Goal: Book appointment/travel/reservation

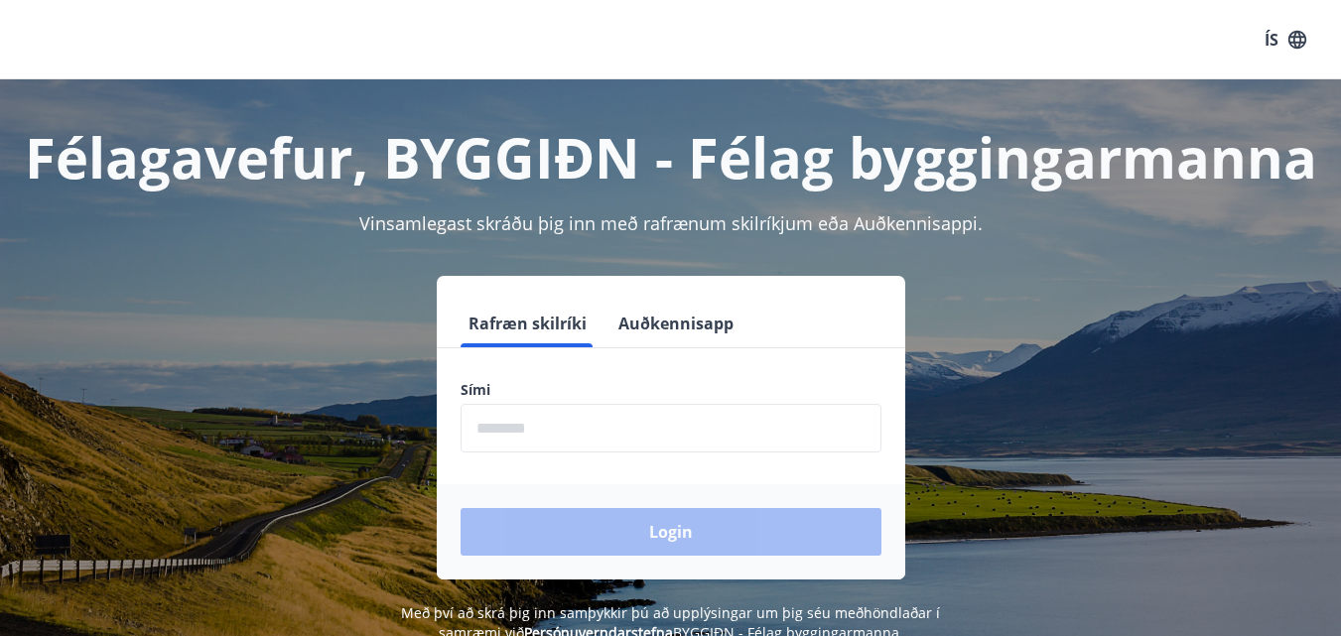
click at [516, 423] on input "phone" at bounding box center [671, 428] width 421 height 49
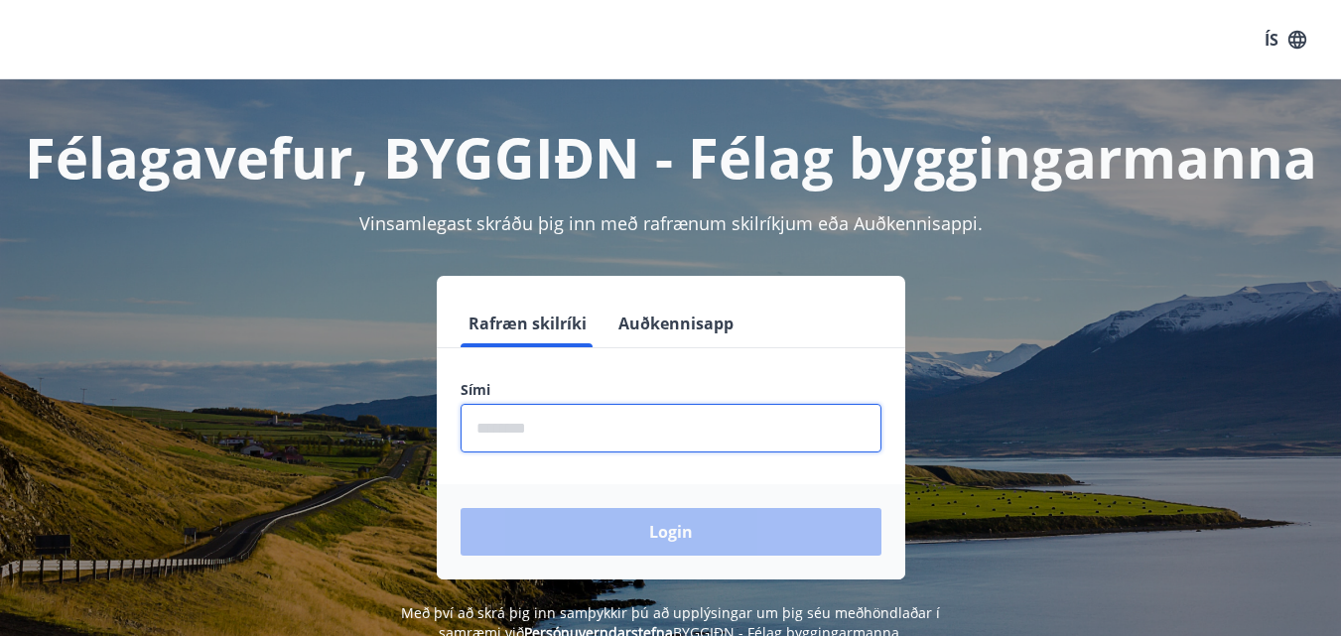
type input "********"
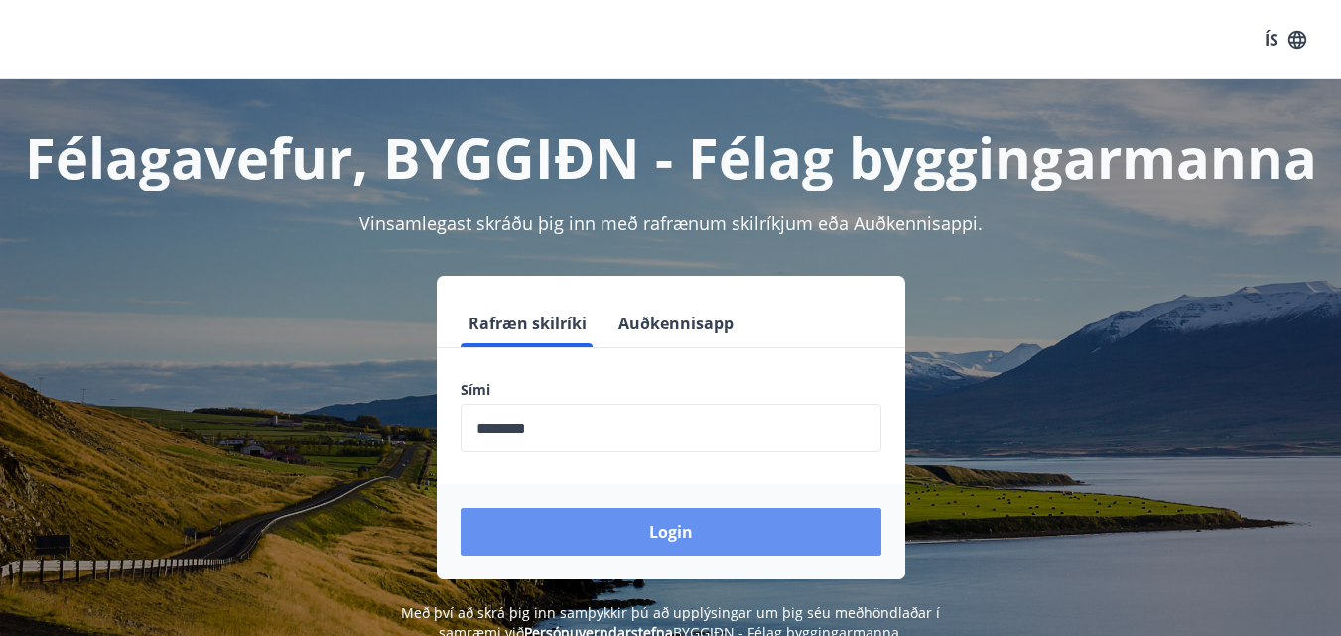
click at [599, 523] on button "Login" at bounding box center [671, 532] width 421 height 48
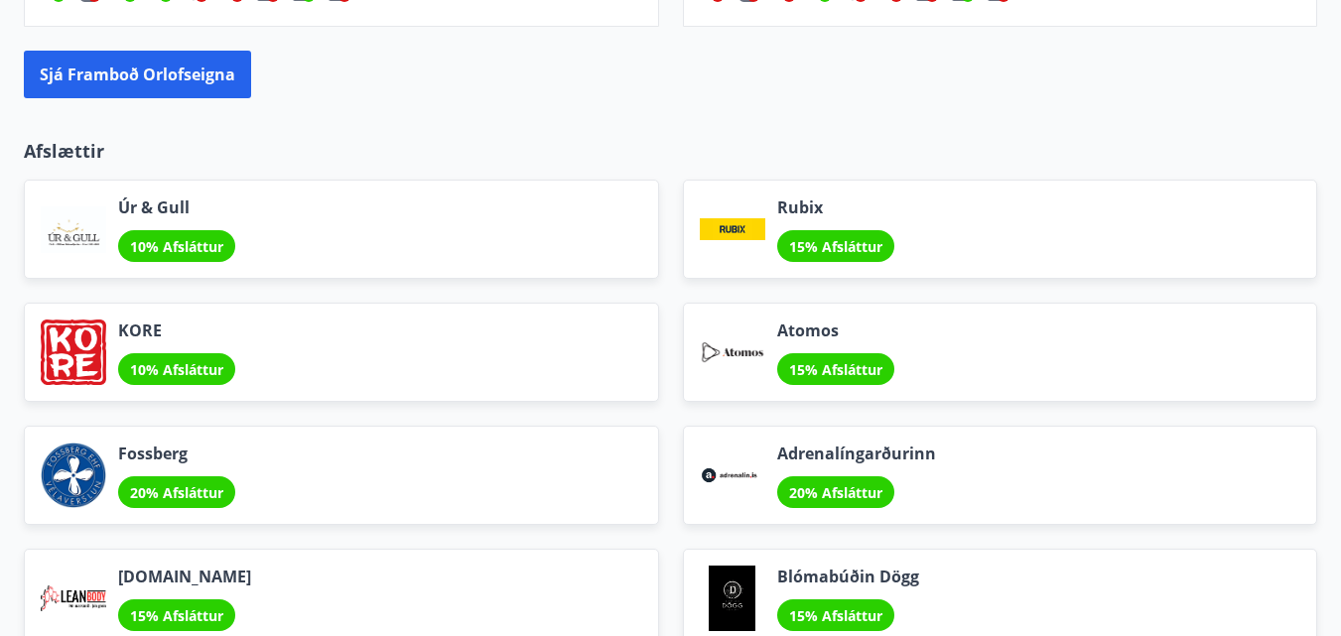
scroll to position [2533, 0]
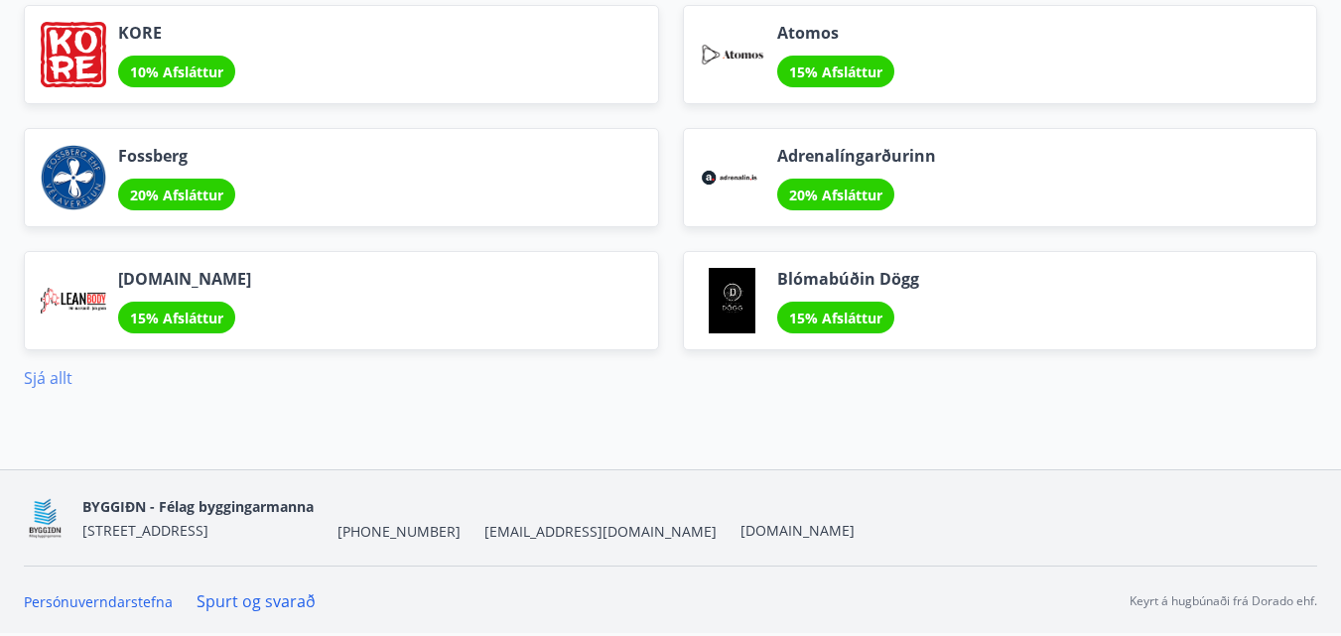
click at [45, 382] on link "Sjá allt" at bounding box center [48, 378] width 49 height 22
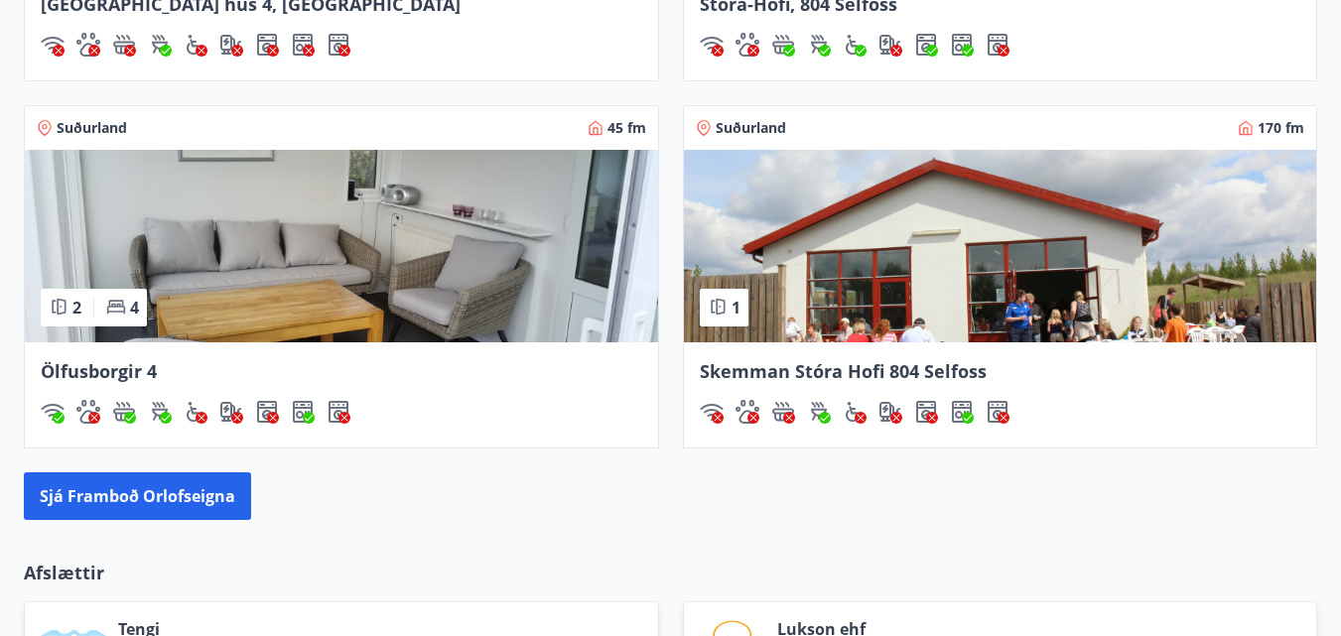
scroll to position [1846, 0]
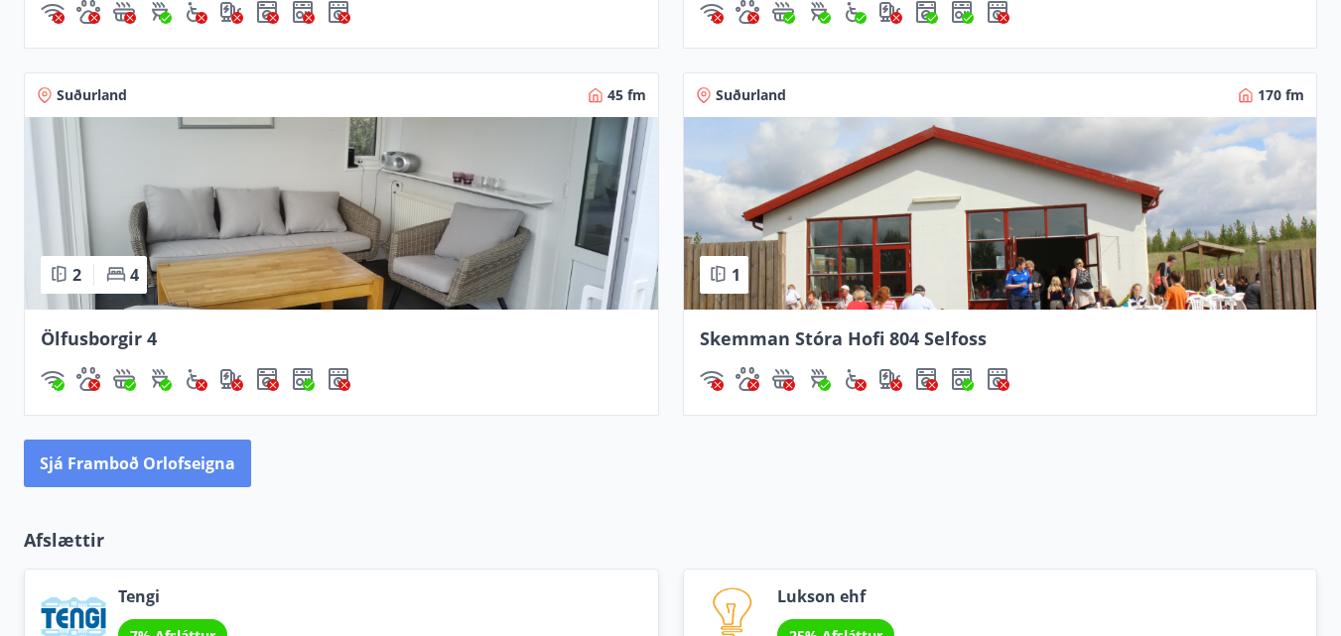
click at [141, 461] on button "Sjá framboð orlofseigna" at bounding box center [137, 464] width 227 height 48
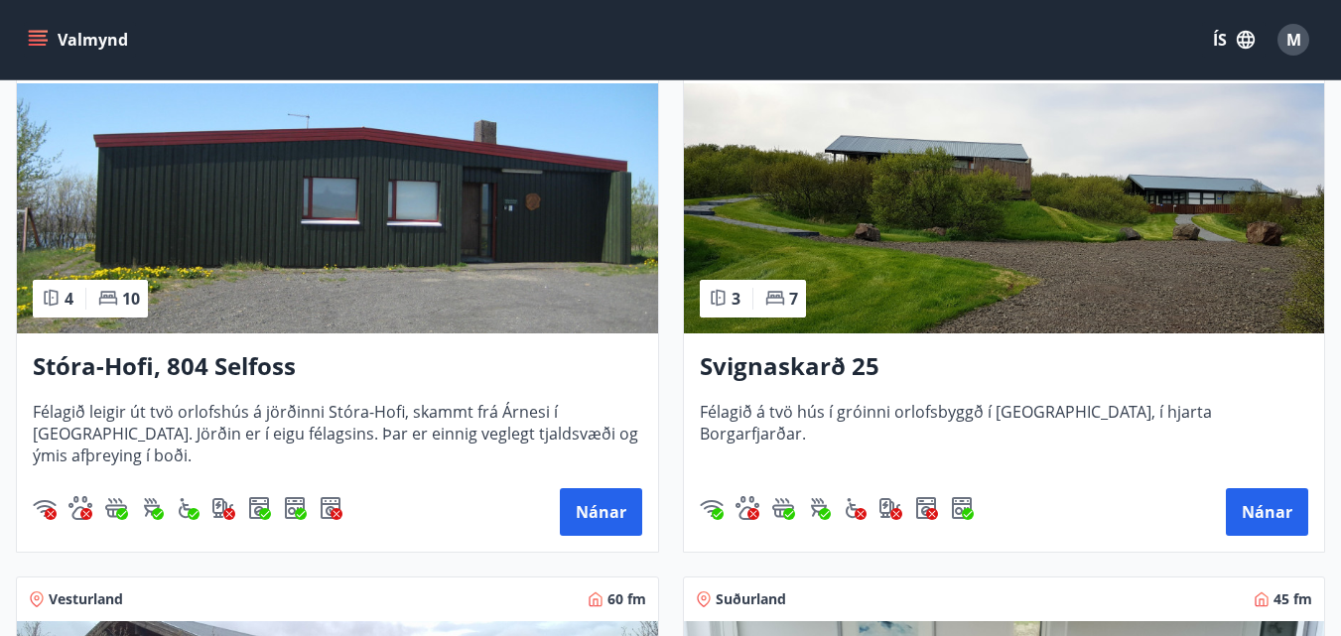
scroll to position [893, 0]
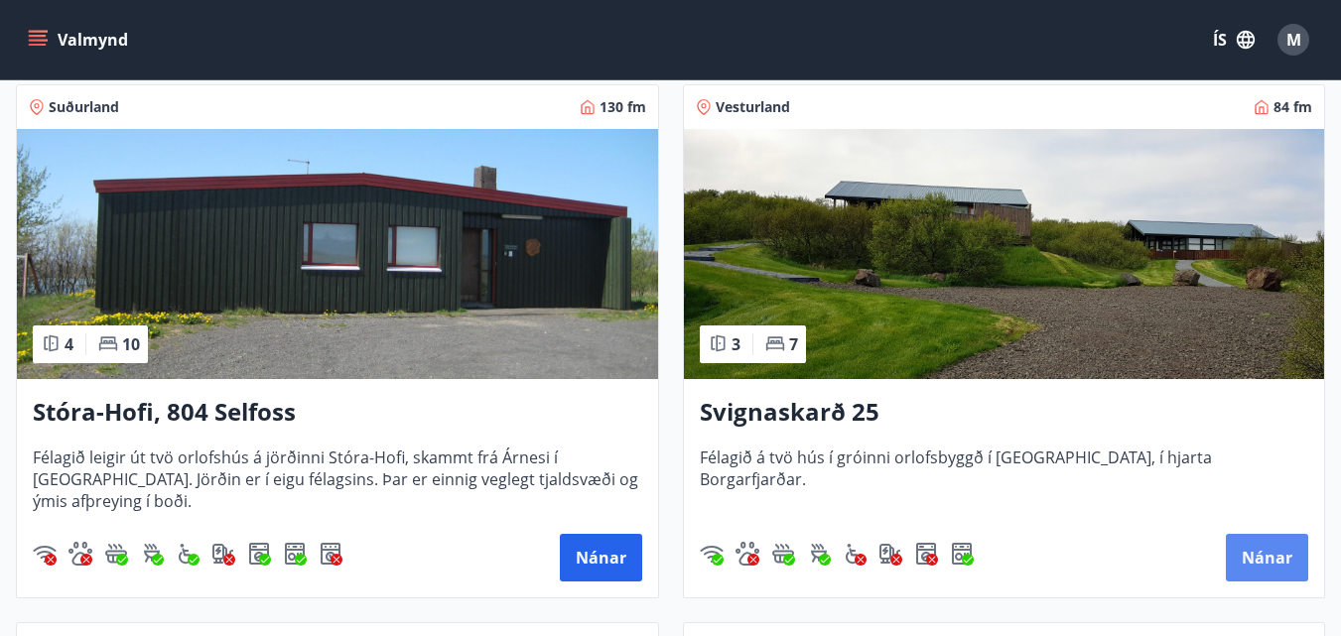
click at [1272, 550] on button "Nánar" at bounding box center [1267, 558] width 82 height 48
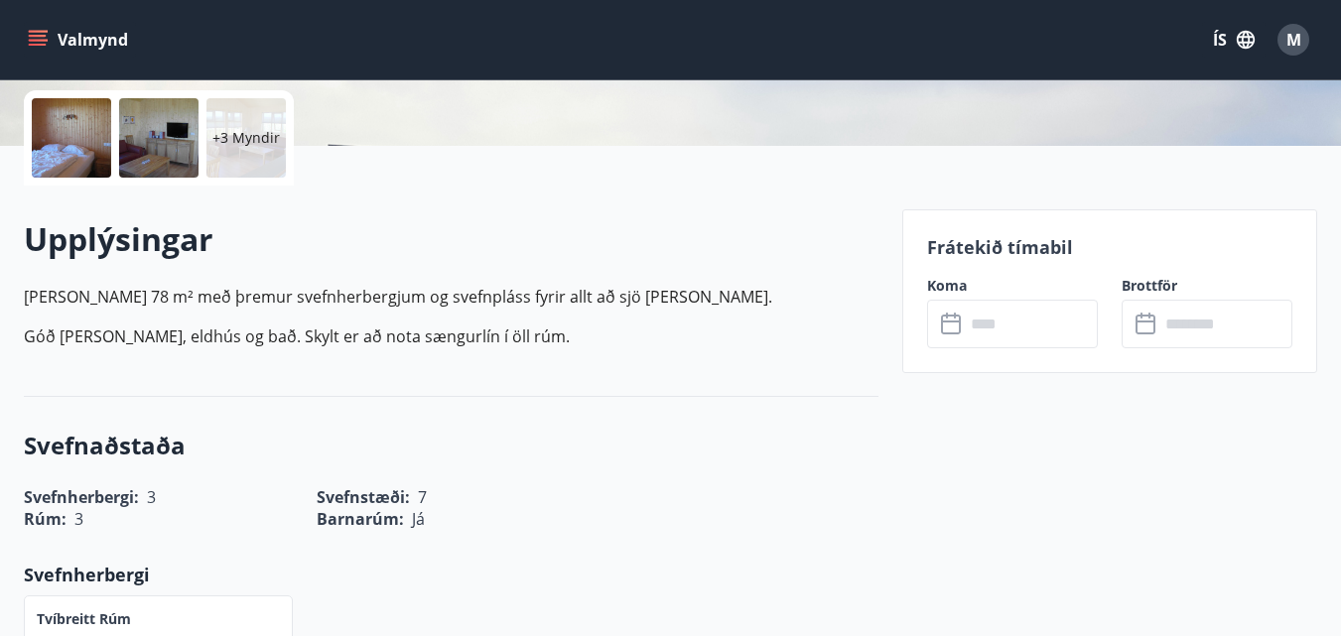
scroll to position [496, 0]
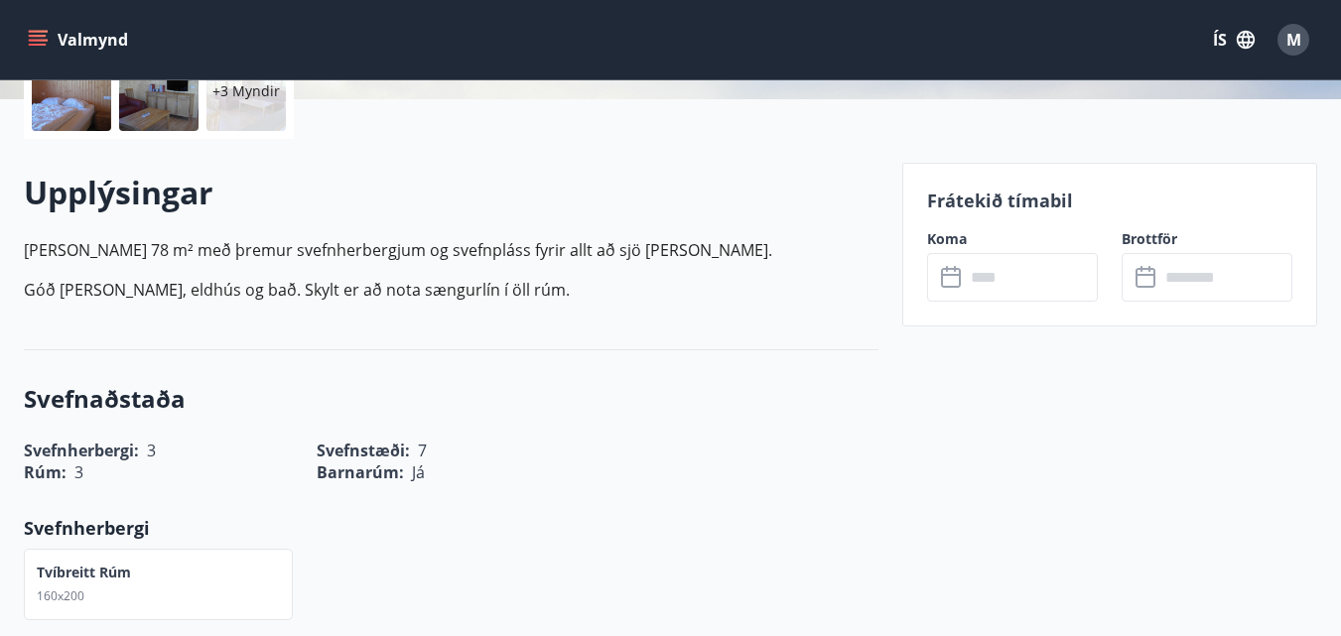
click at [957, 277] on icon at bounding box center [953, 278] width 24 height 24
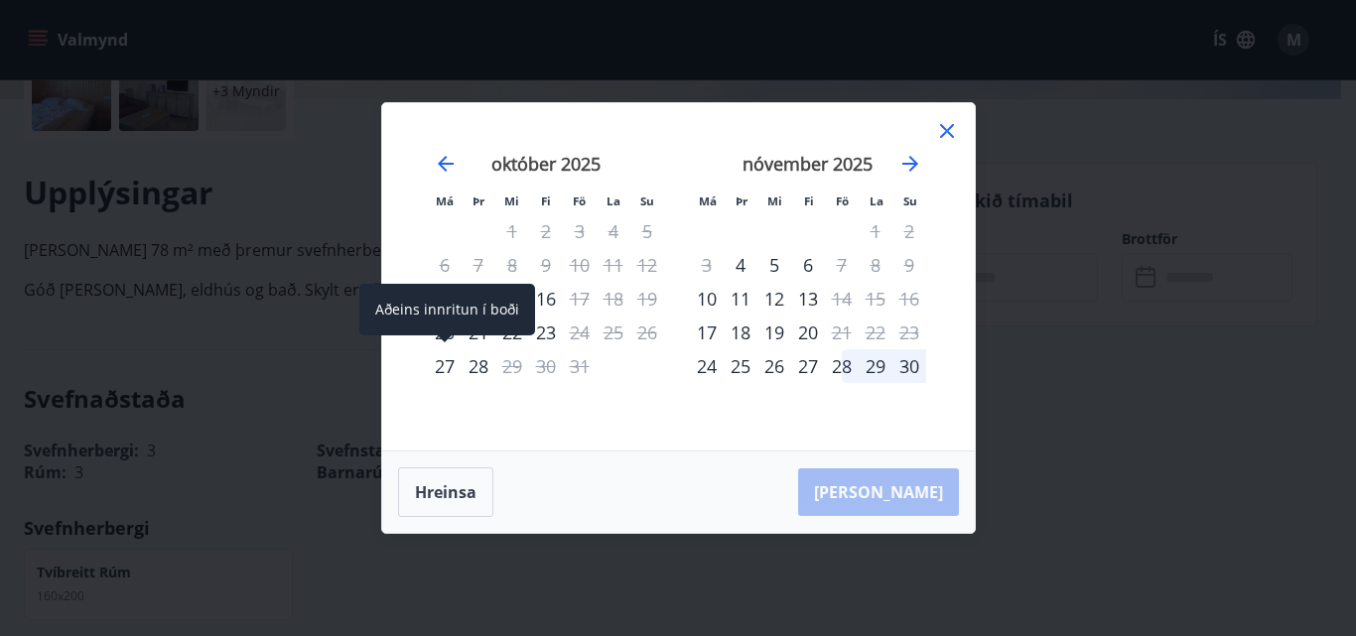
click at [447, 367] on div "27" at bounding box center [445, 366] width 34 height 34
click at [447, 359] on div "27" at bounding box center [445, 366] width 34 height 34
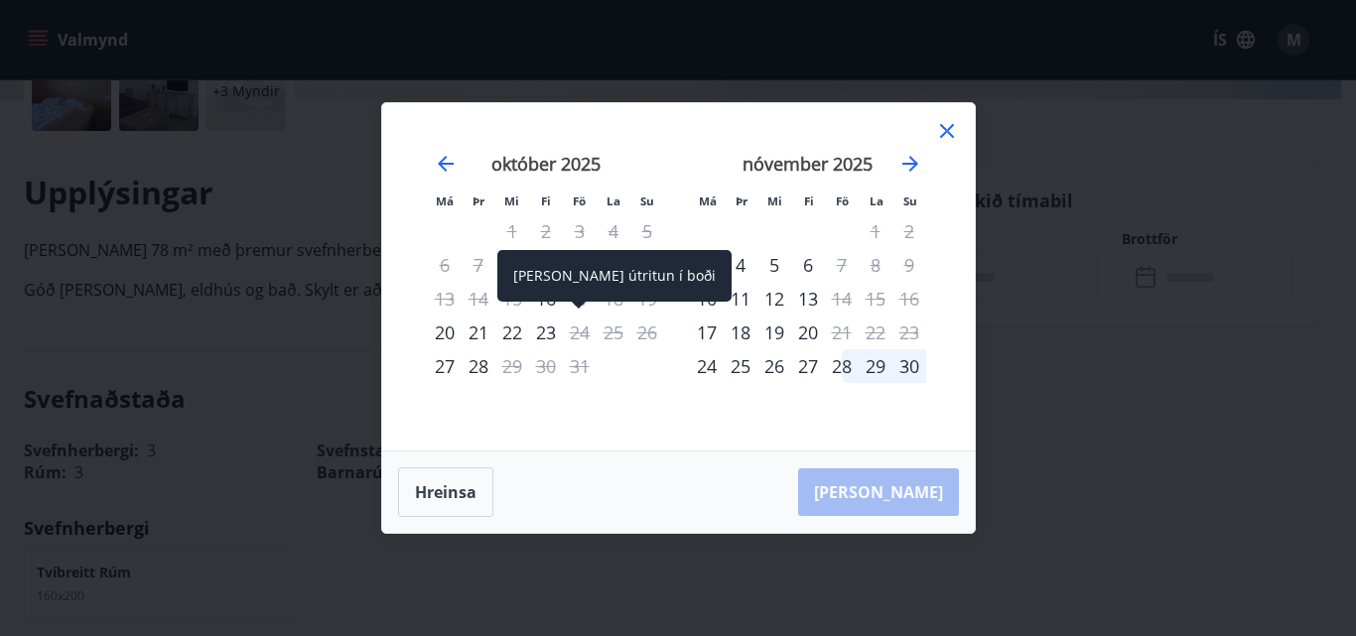
click at [583, 331] on div "24" at bounding box center [580, 333] width 34 height 34
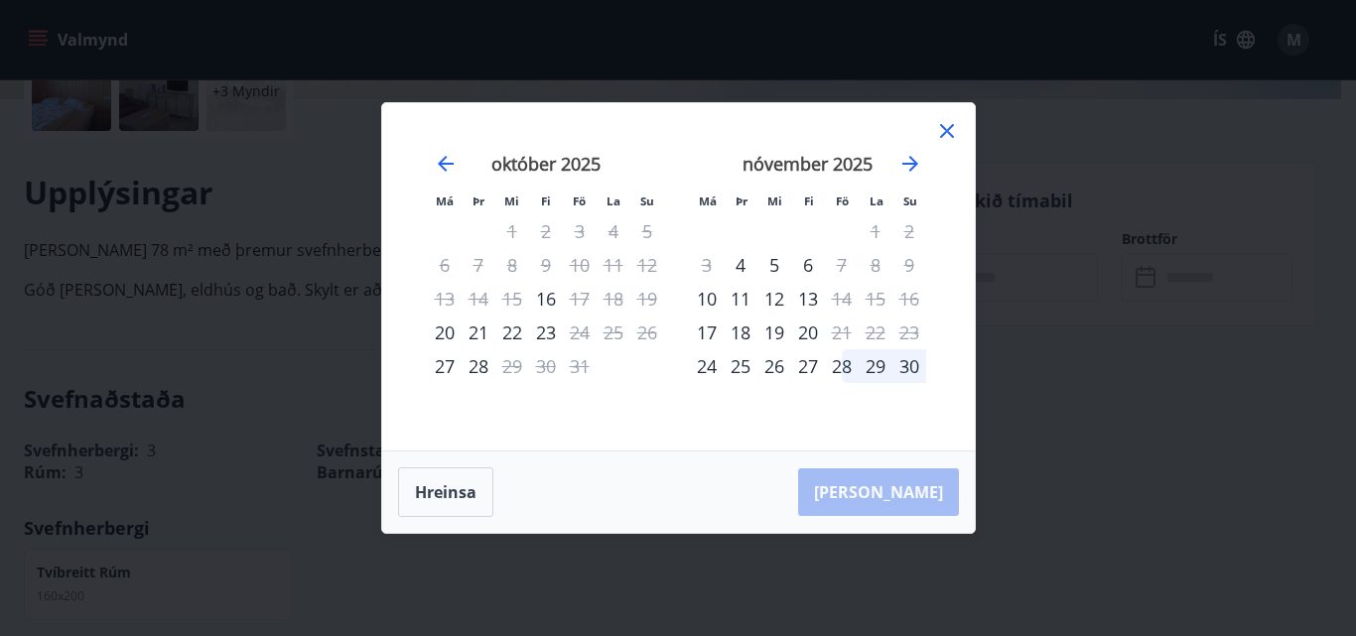
click at [539, 333] on div "23" at bounding box center [546, 333] width 34 height 34
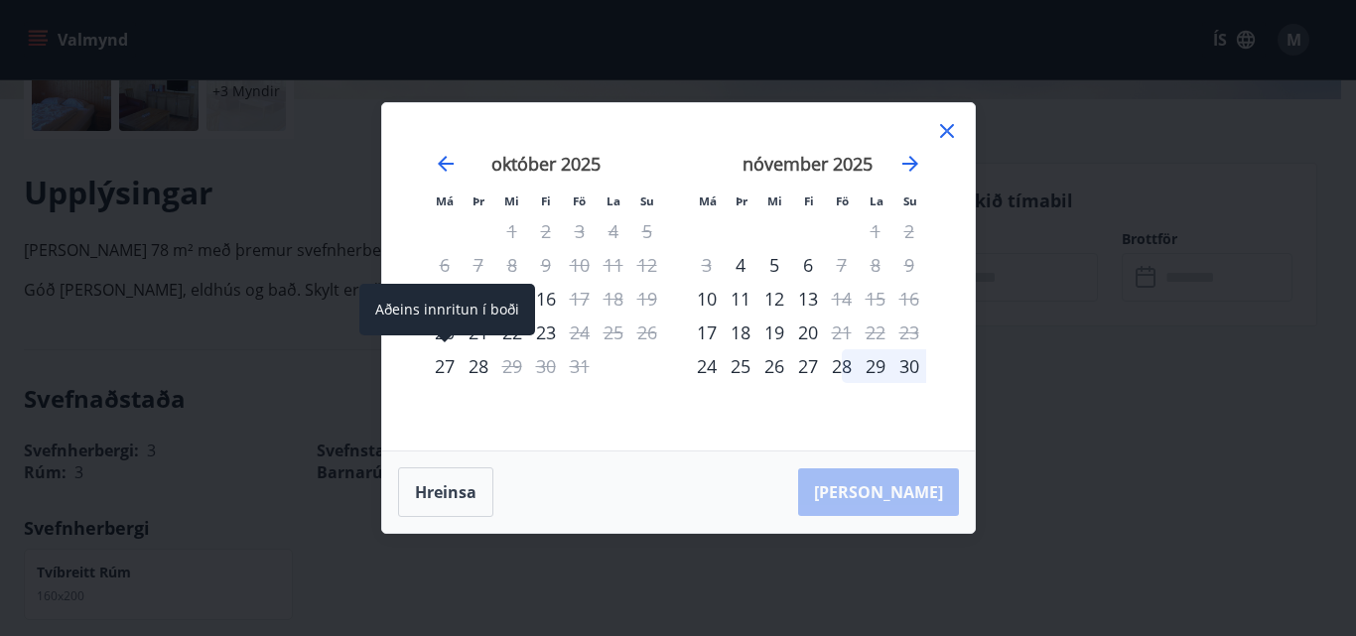
click at [446, 363] on div "27" at bounding box center [445, 366] width 34 height 34
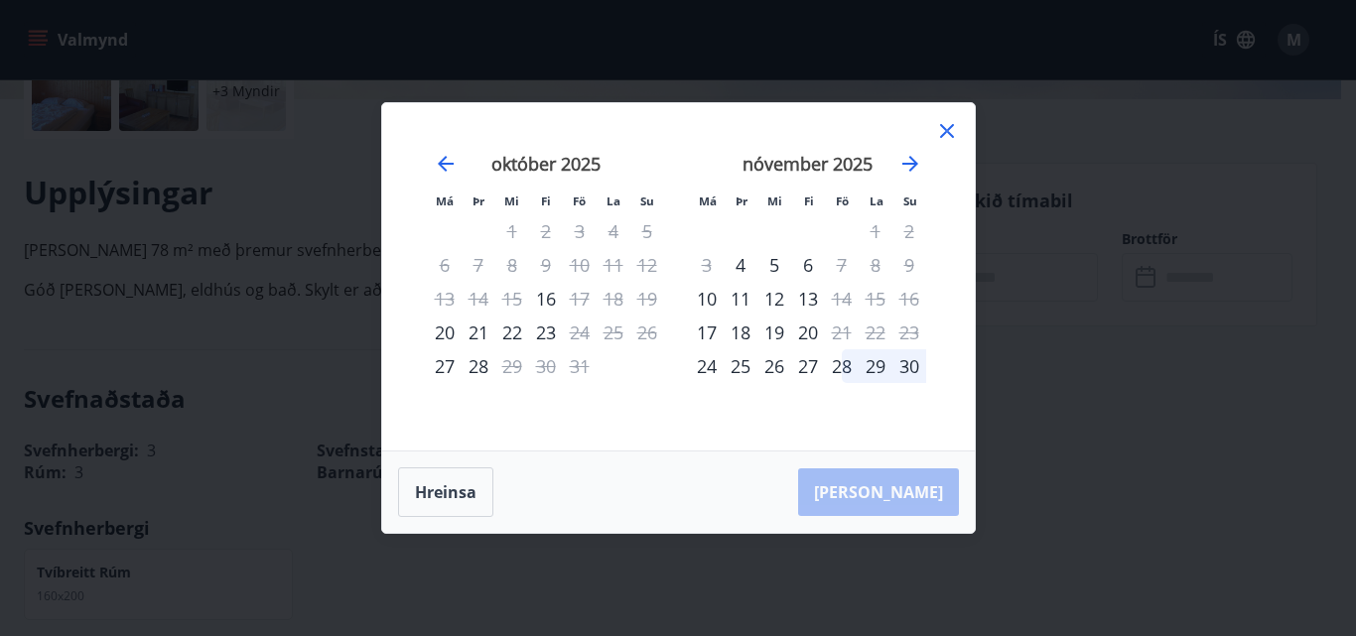
click at [477, 360] on div "28" at bounding box center [479, 366] width 34 height 34
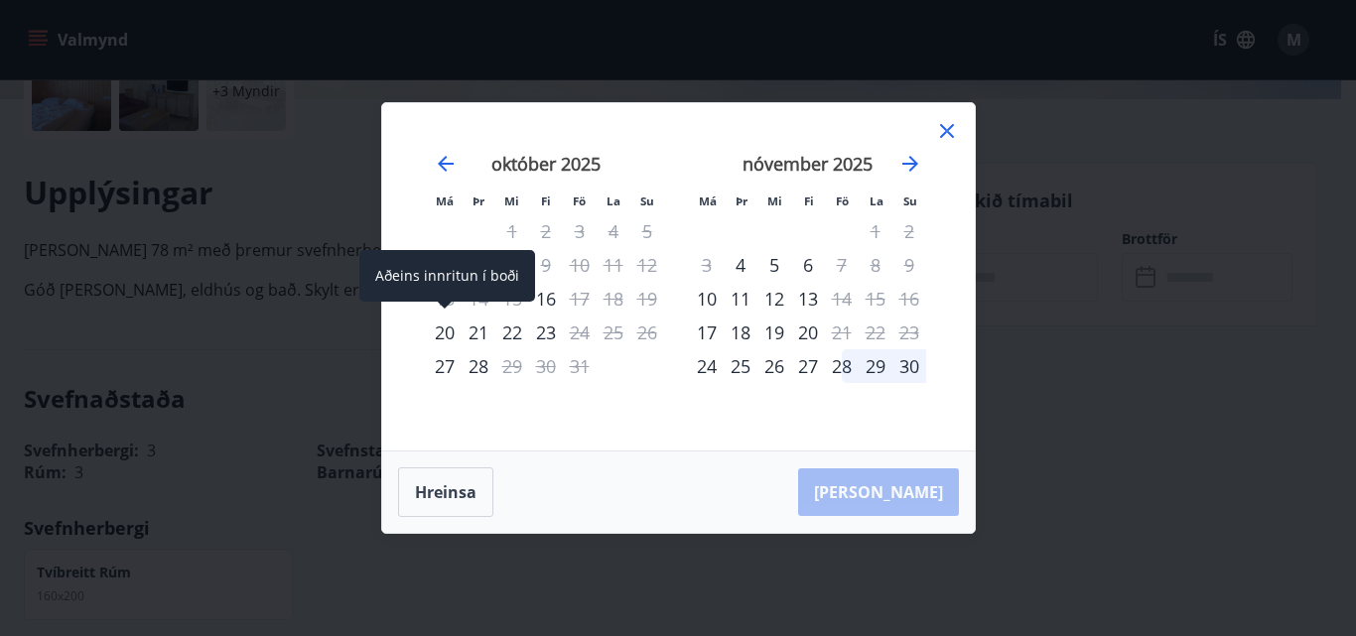
click at [448, 331] on div "20" at bounding box center [445, 333] width 34 height 34
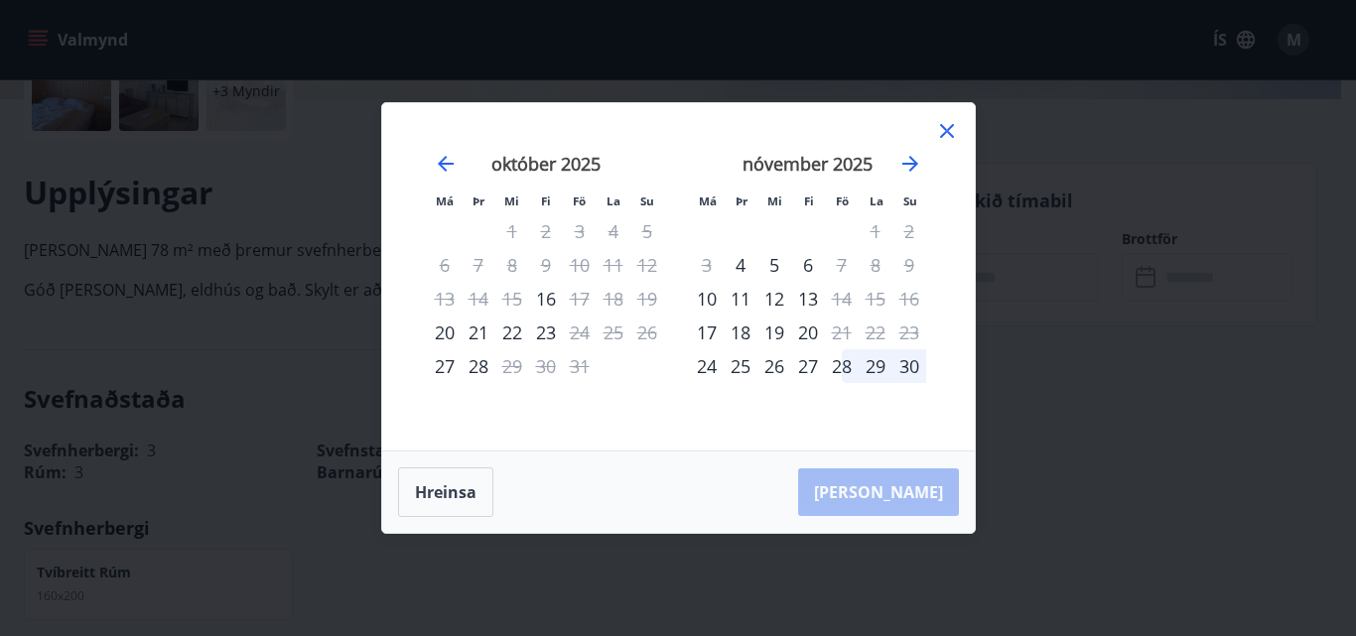
click at [838, 370] on div "28" at bounding box center [842, 366] width 34 height 34
click at [840, 366] on div "28" at bounding box center [842, 366] width 34 height 34
click at [914, 361] on div "30" at bounding box center [909, 366] width 34 height 34
click at [902, 159] on icon "Move forward to switch to the next month." at bounding box center [910, 164] width 24 height 24
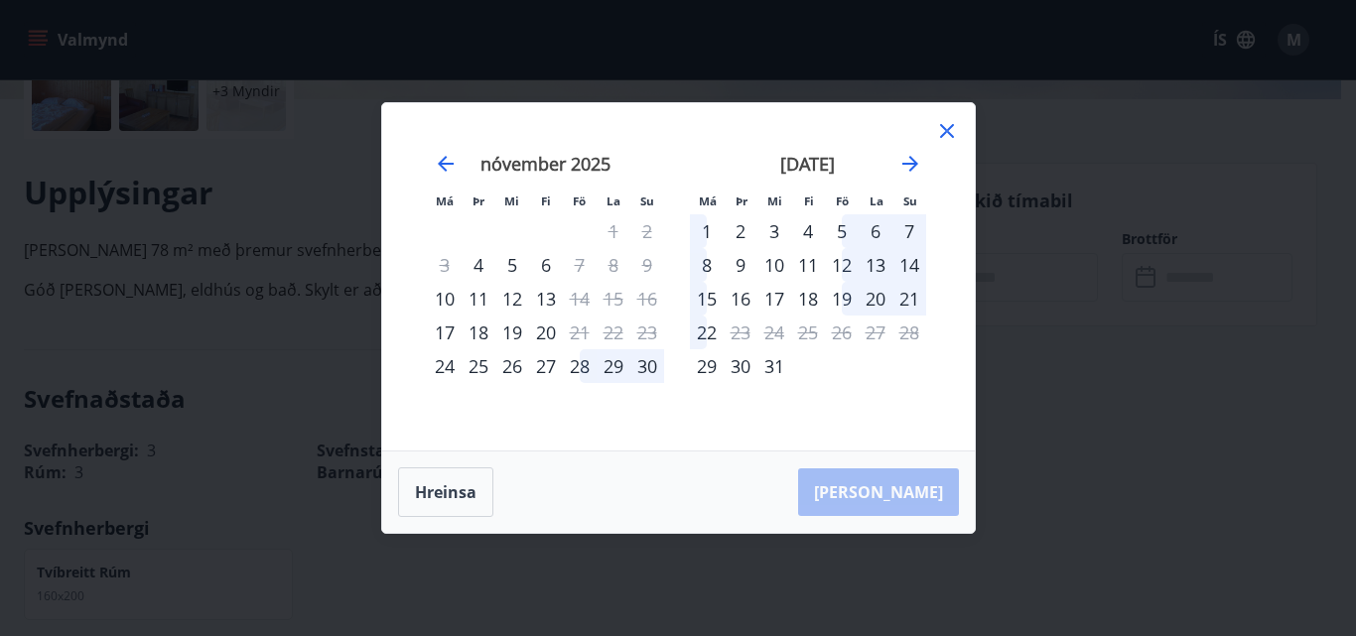
click at [843, 263] on div "12" at bounding box center [842, 265] width 34 height 34
click at [895, 259] on div "14" at bounding box center [909, 265] width 34 height 34
click at [907, 158] on icon "Move forward to switch to the next month." at bounding box center [910, 164] width 24 height 24
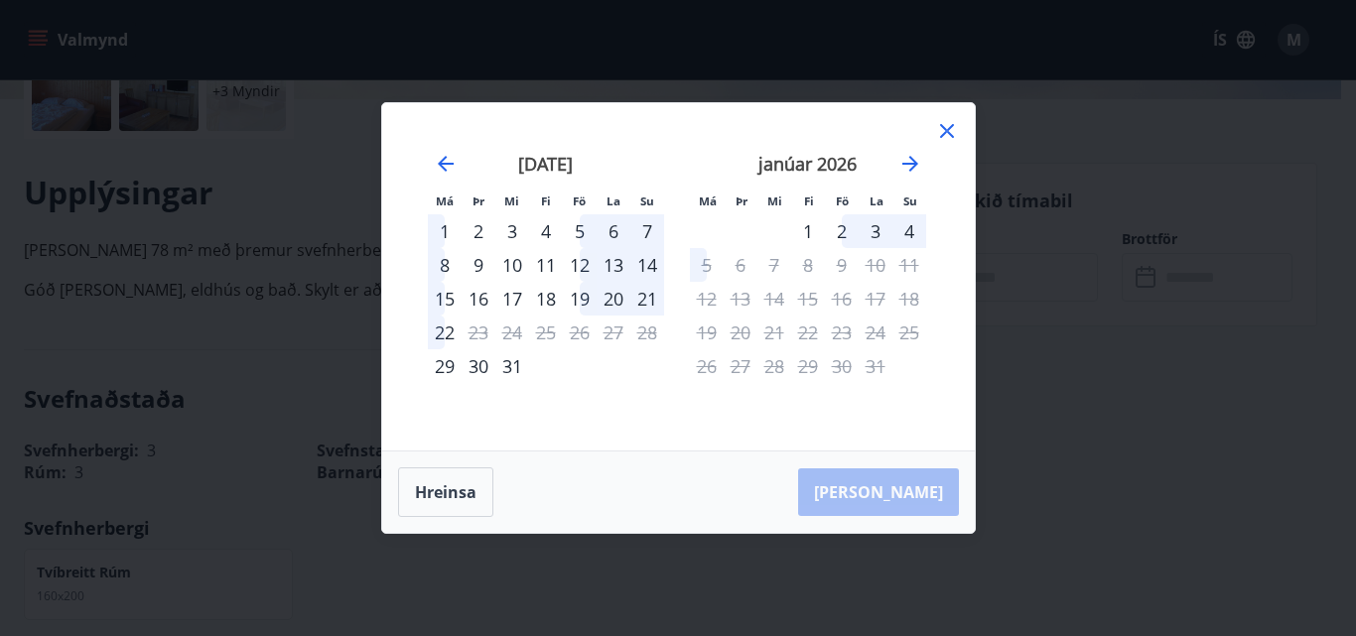
click at [845, 231] on div "2" at bounding box center [842, 231] width 34 height 34
click at [904, 234] on div "4" at bounding box center [909, 231] width 34 height 34
click at [591, 261] on div "12" at bounding box center [580, 265] width 34 height 34
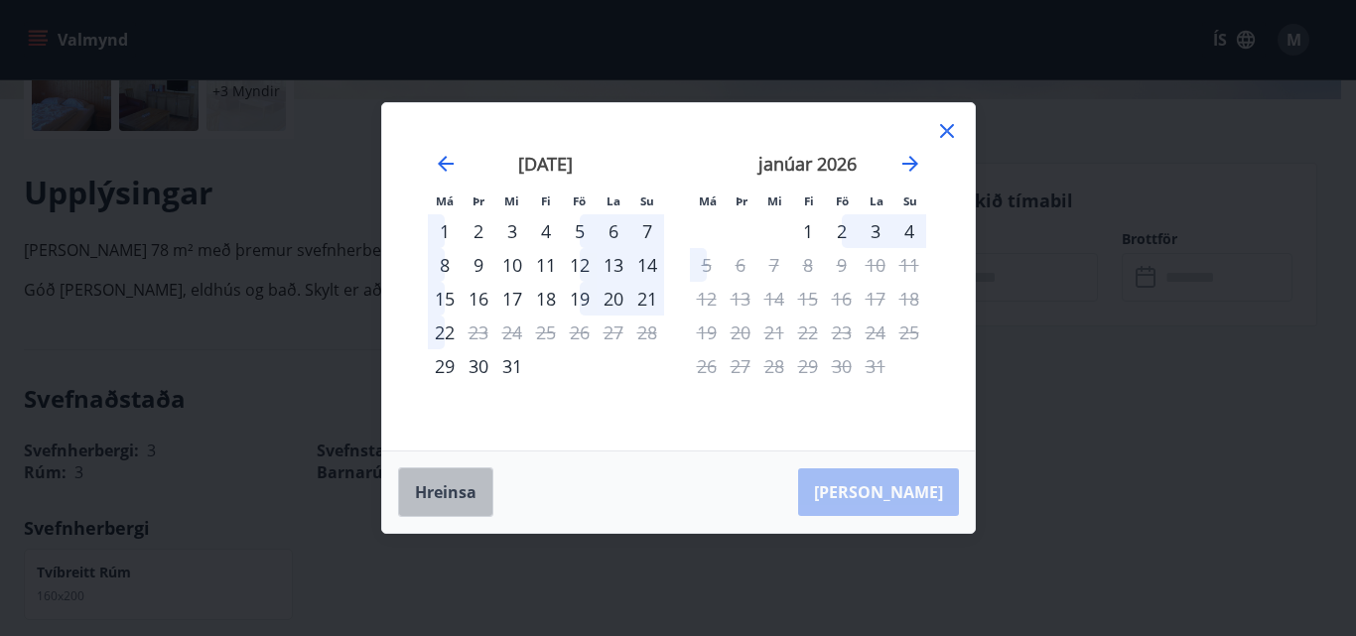
click at [449, 489] on button "Hreinsa" at bounding box center [445, 492] width 95 height 50
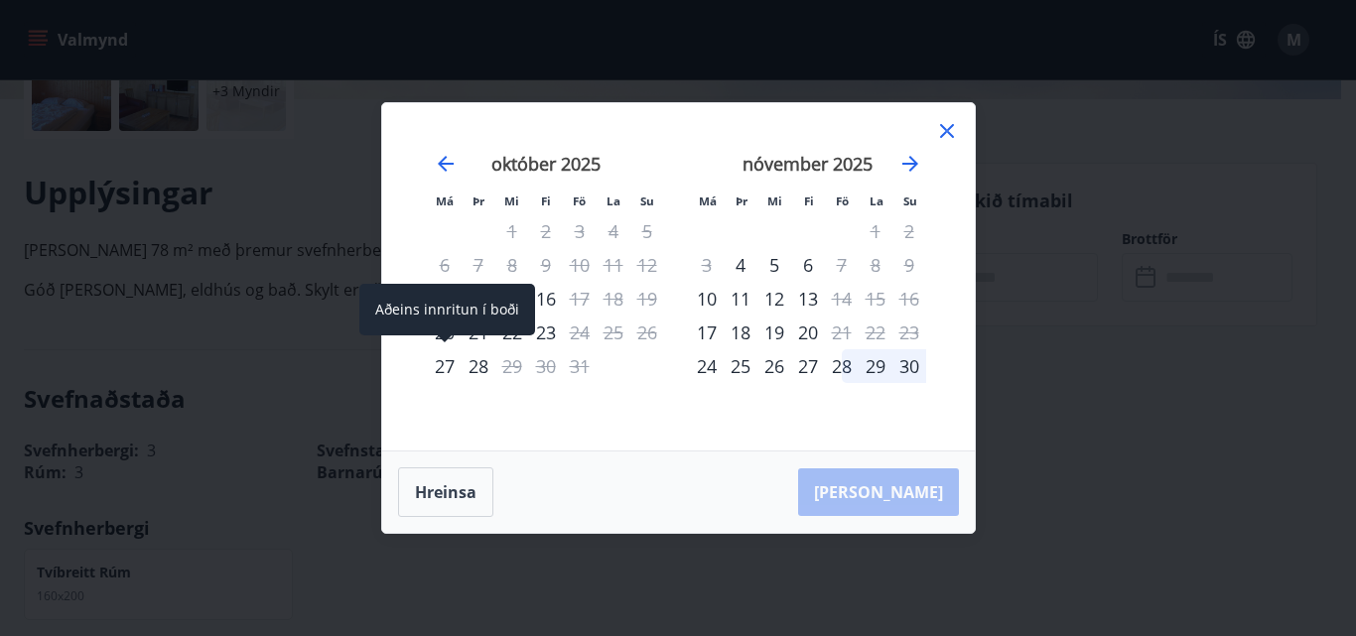
click at [446, 364] on div "27" at bounding box center [445, 366] width 34 height 34
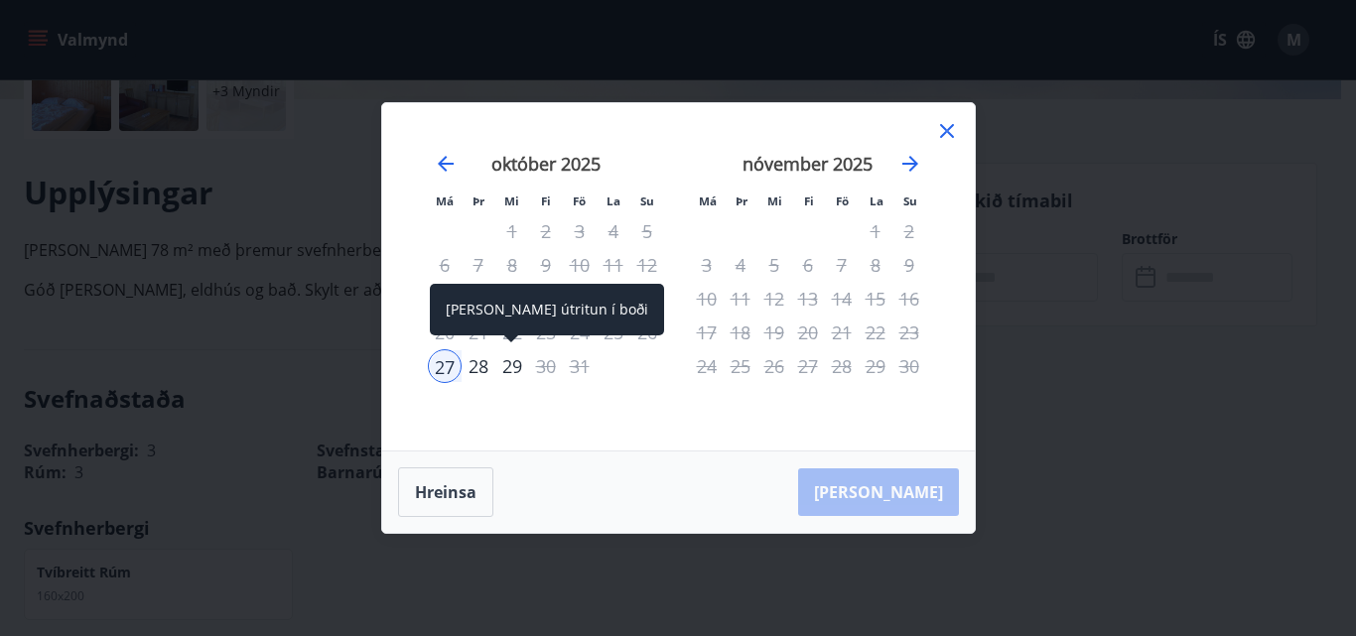
click at [512, 360] on div "29" at bounding box center [512, 366] width 34 height 34
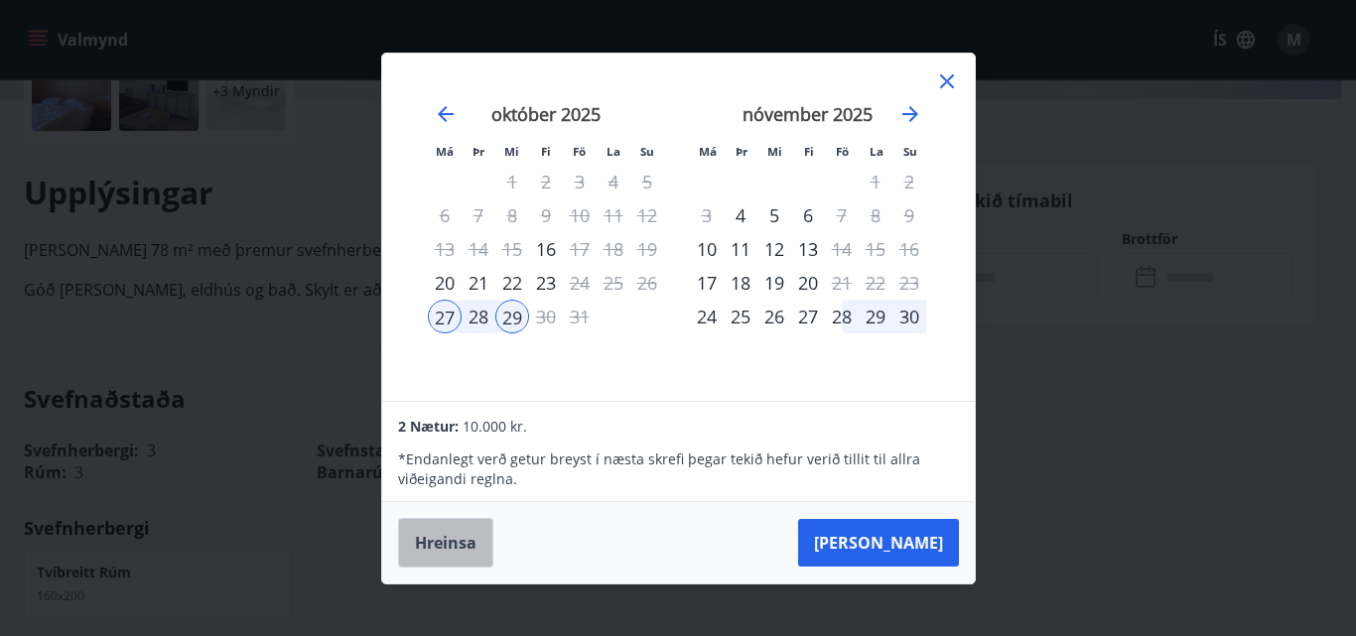
click at [449, 539] on button "Hreinsa" at bounding box center [445, 543] width 95 height 50
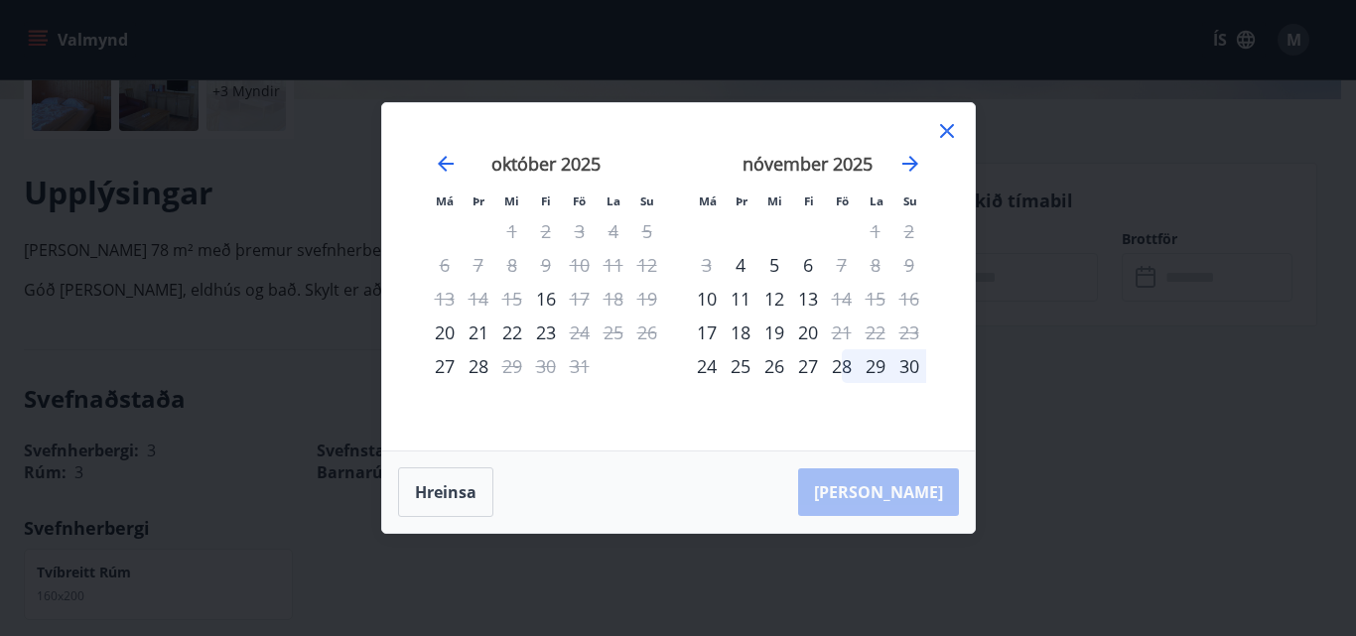
click at [944, 130] on icon at bounding box center [947, 131] width 24 height 24
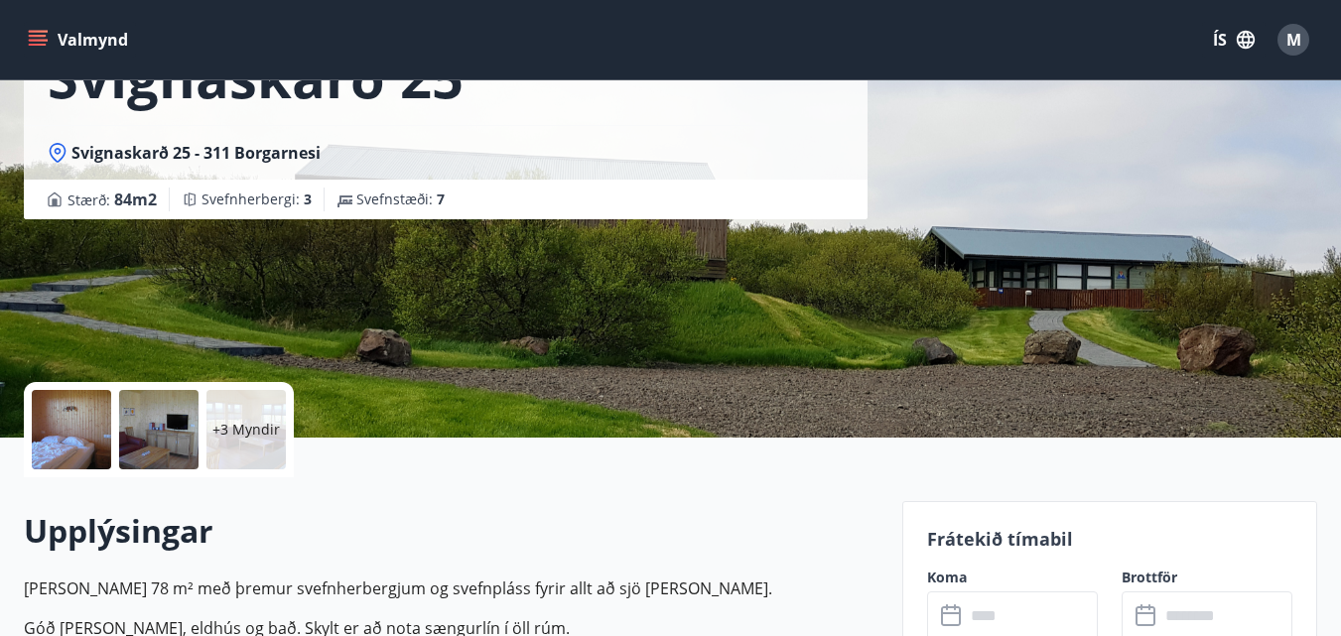
scroll to position [99, 0]
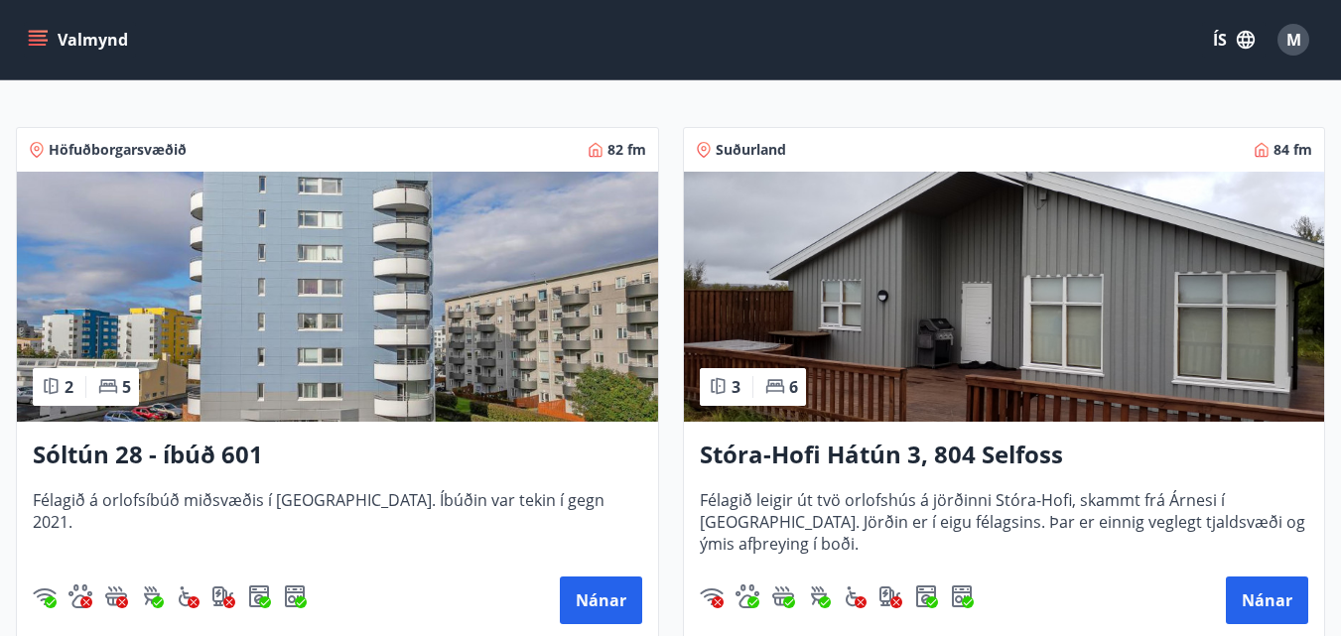
scroll to position [298, 0]
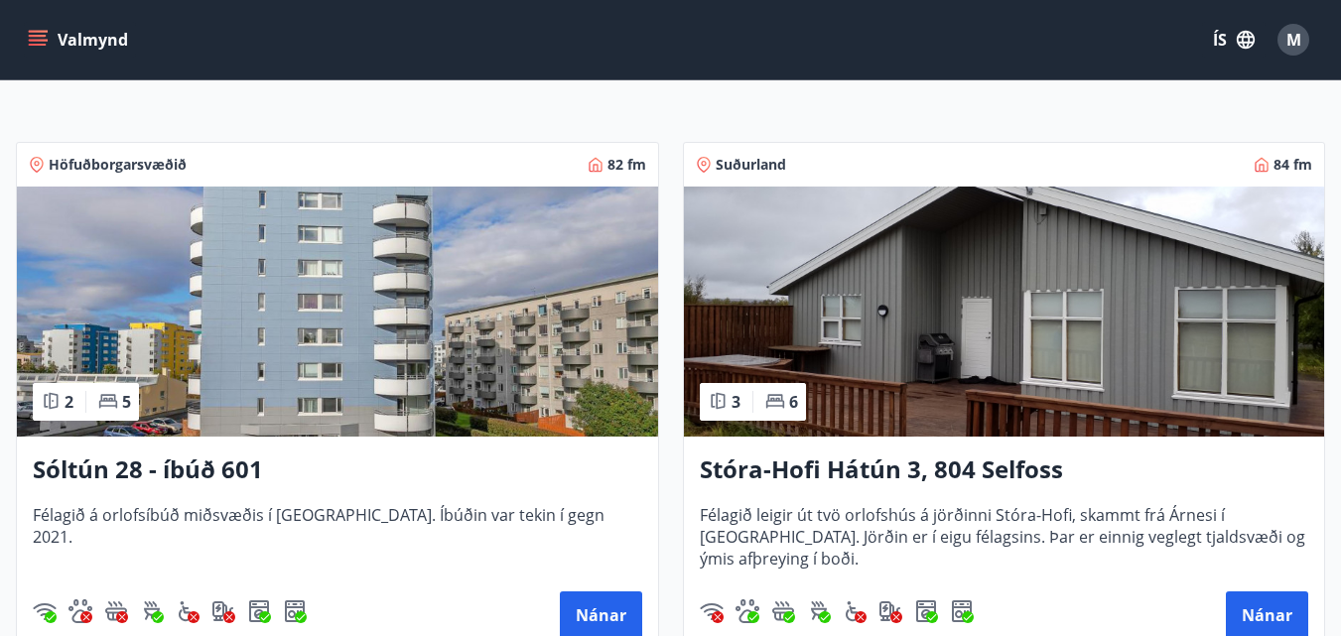
click at [893, 262] on img at bounding box center [1004, 312] width 641 height 250
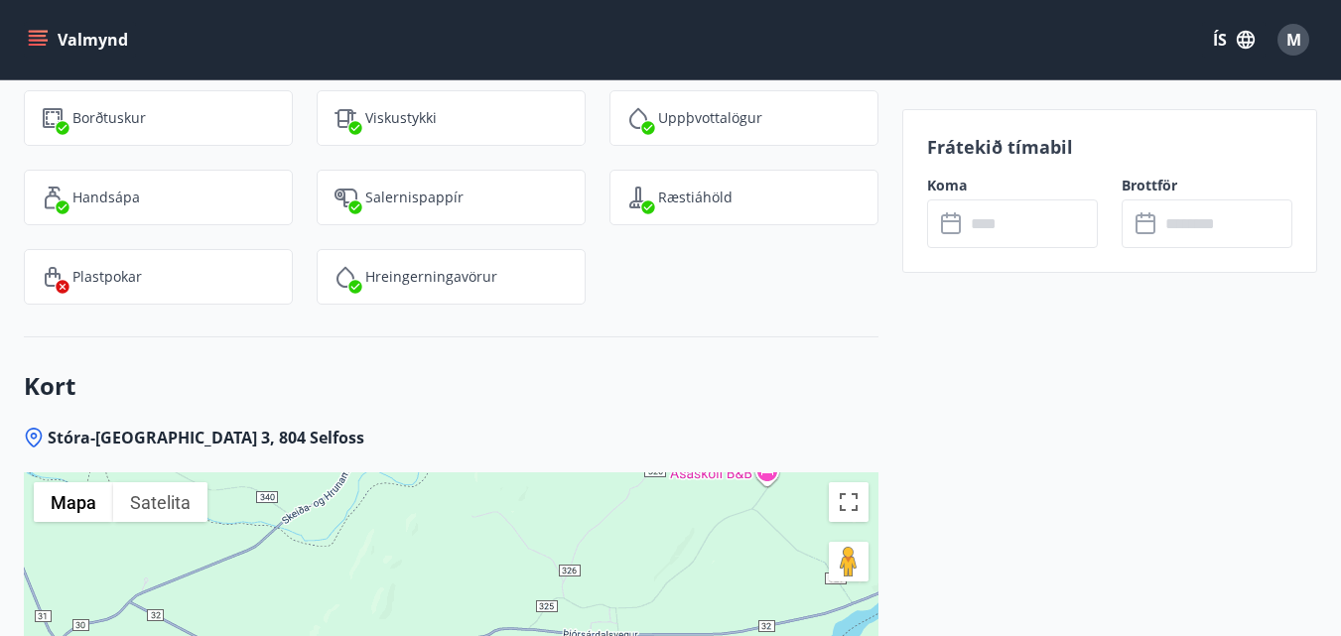
scroll to position [2779, 0]
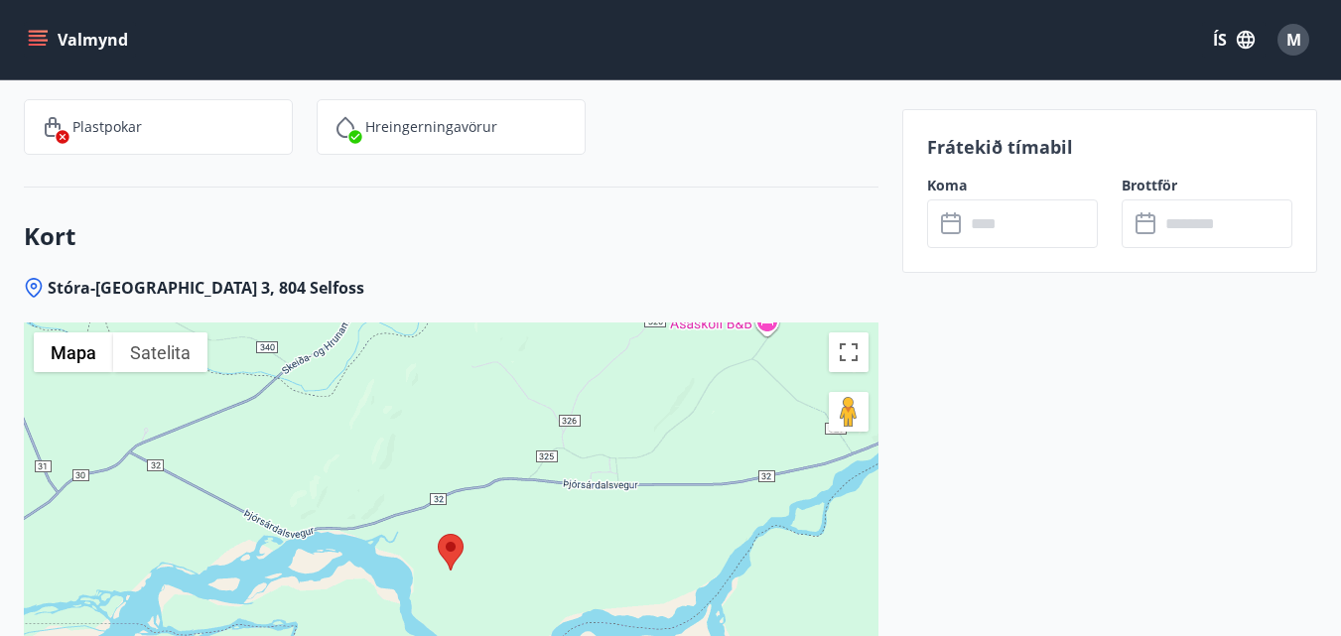
click at [950, 238] on div "​ ​" at bounding box center [1012, 223] width 171 height 49
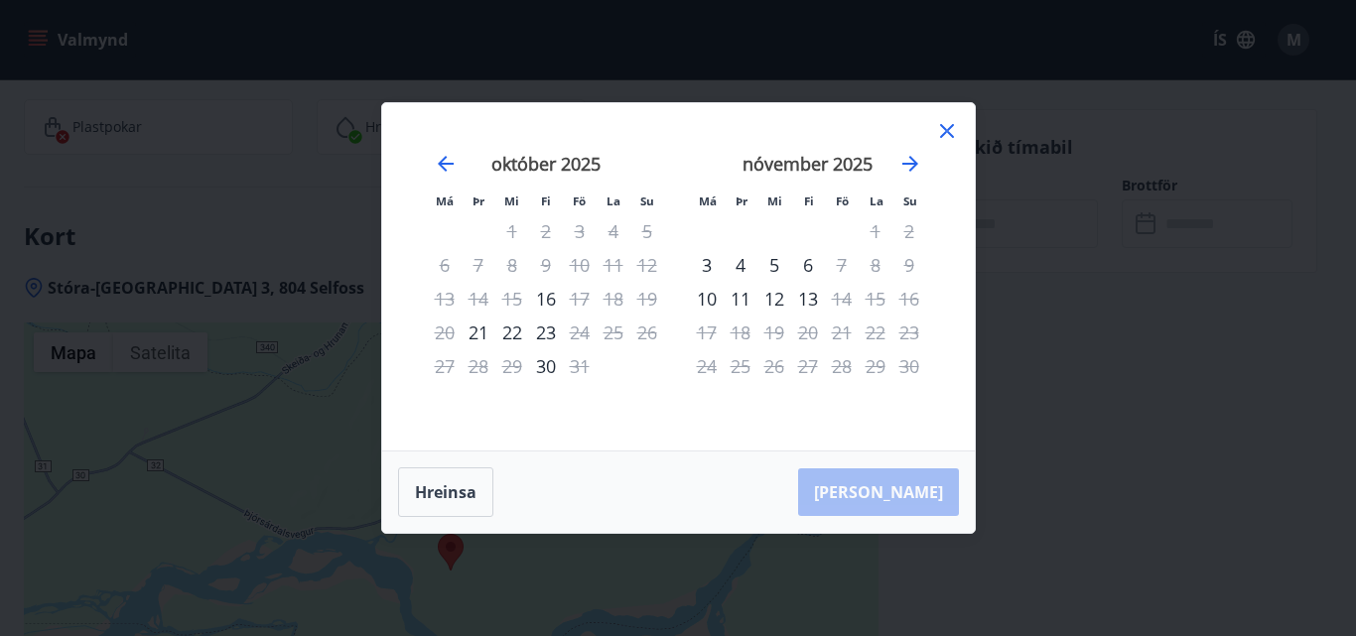
click at [949, 135] on icon at bounding box center [947, 131] width 24 height 24
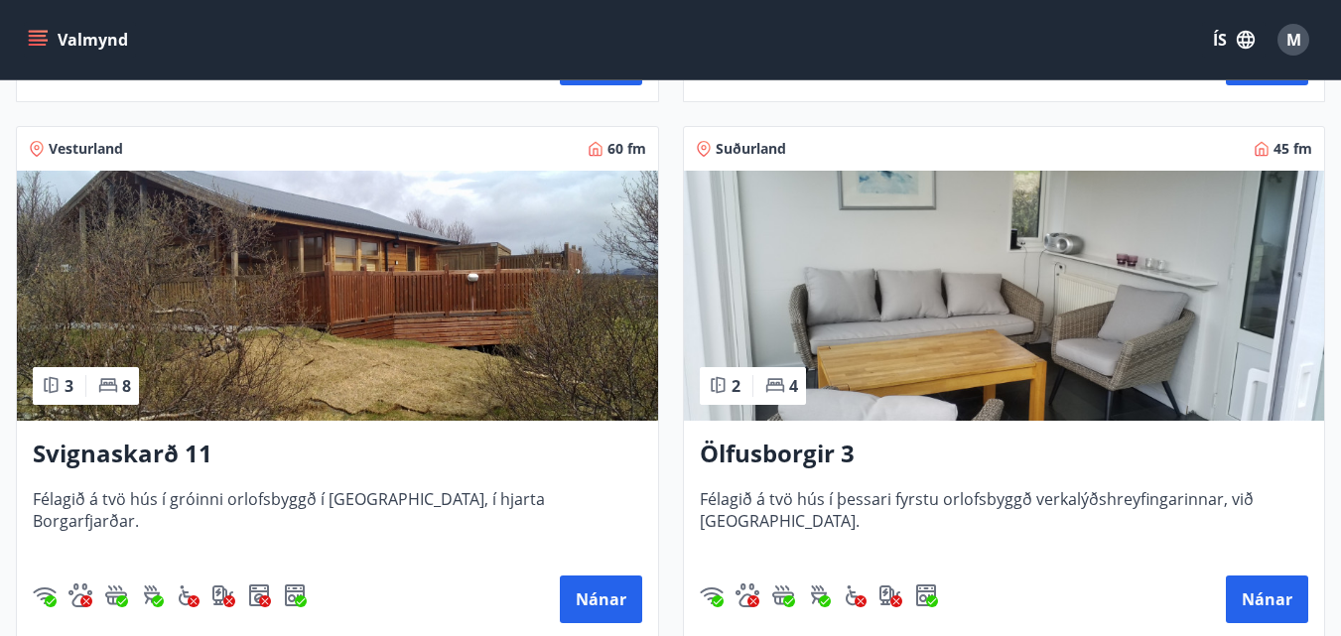
scroll to position [1489, 0]
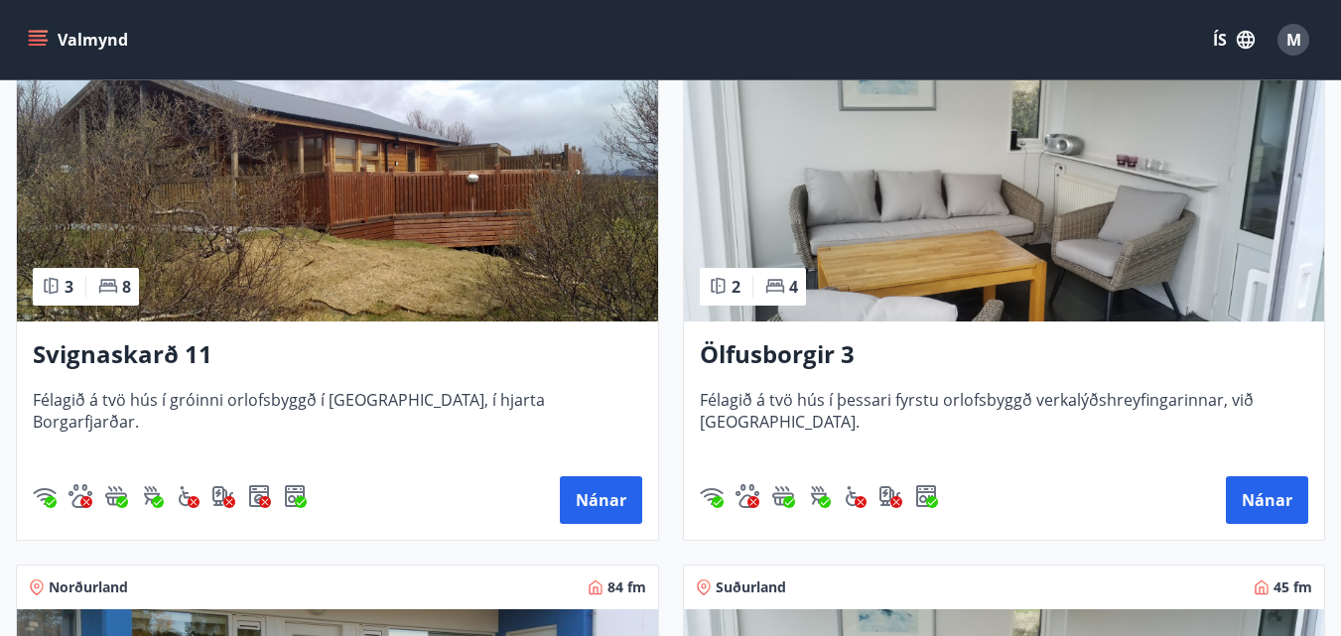
click at [1132, 263] on img at bounding box center [1004, 196] width 641 height 250
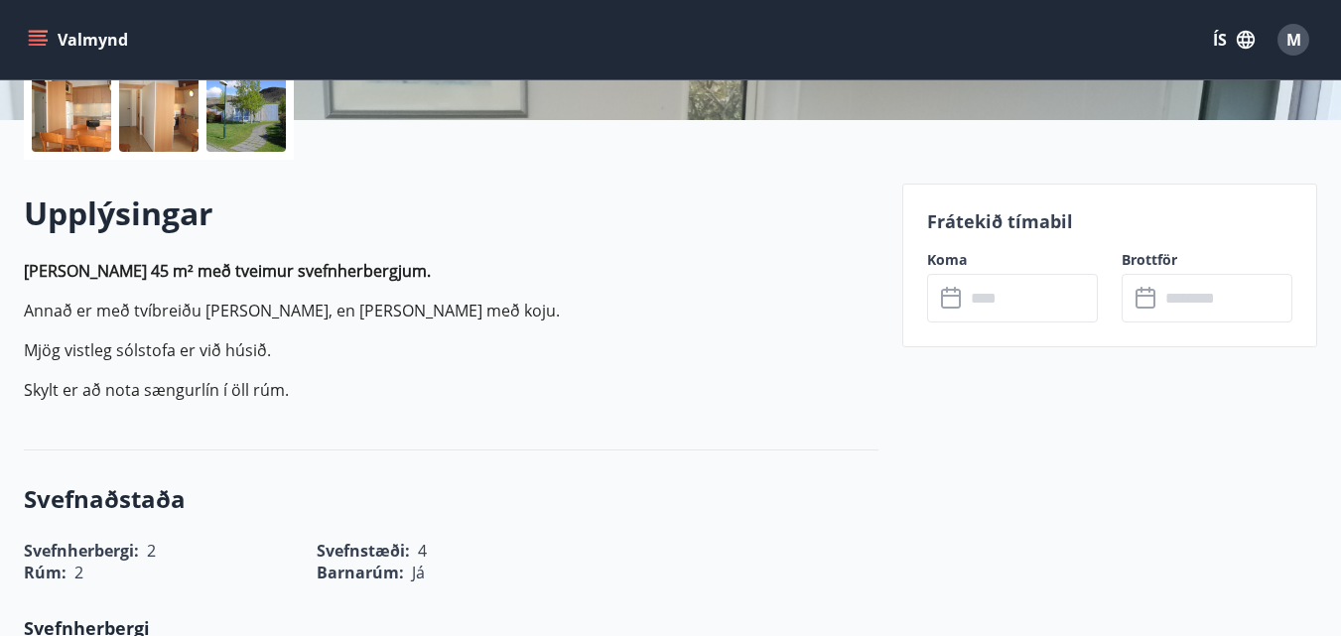
scroll to position [496, 0]
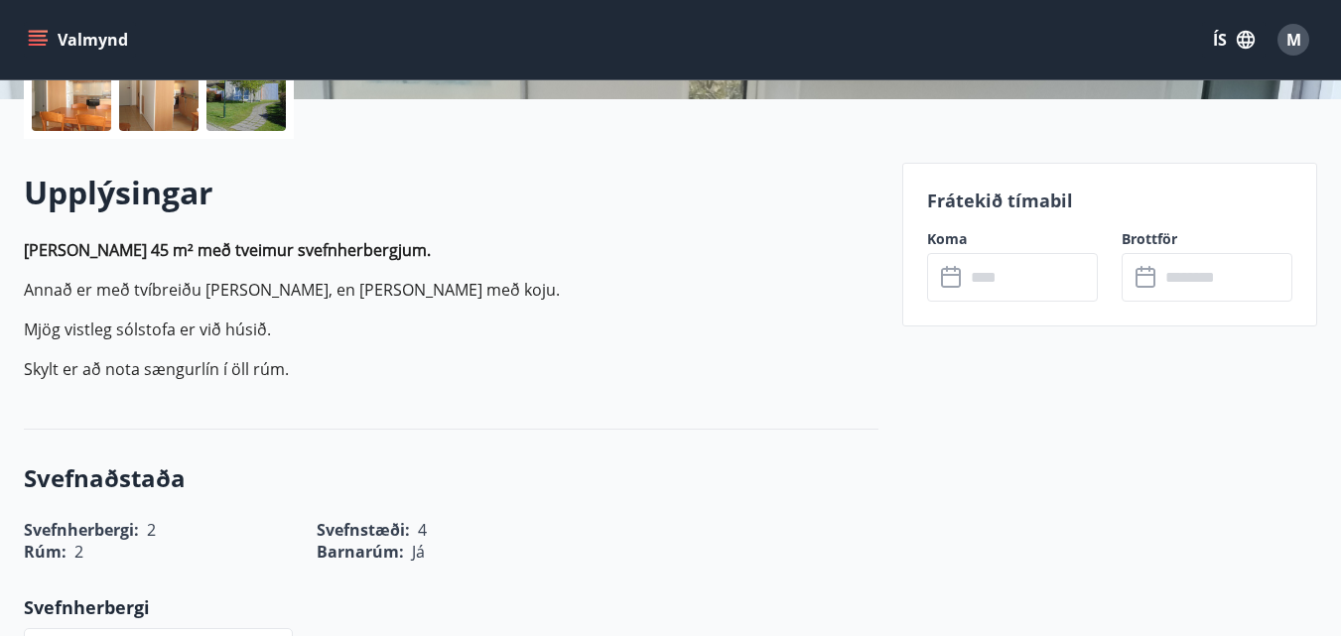
click at [953, 279] on icon at bounding box center [953, 278] width 24 height 24
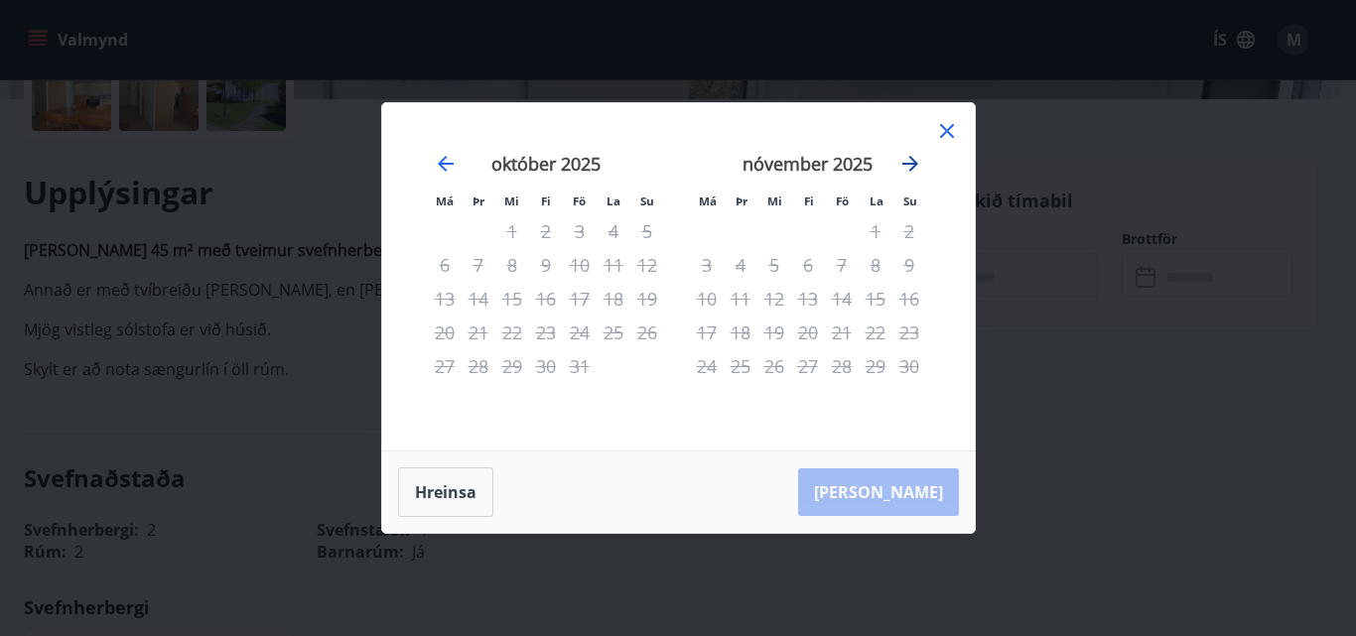
click at [904, 167] on icon "Move forward to switch to the next month." at bounding box center [910, 164] width 24 height 24
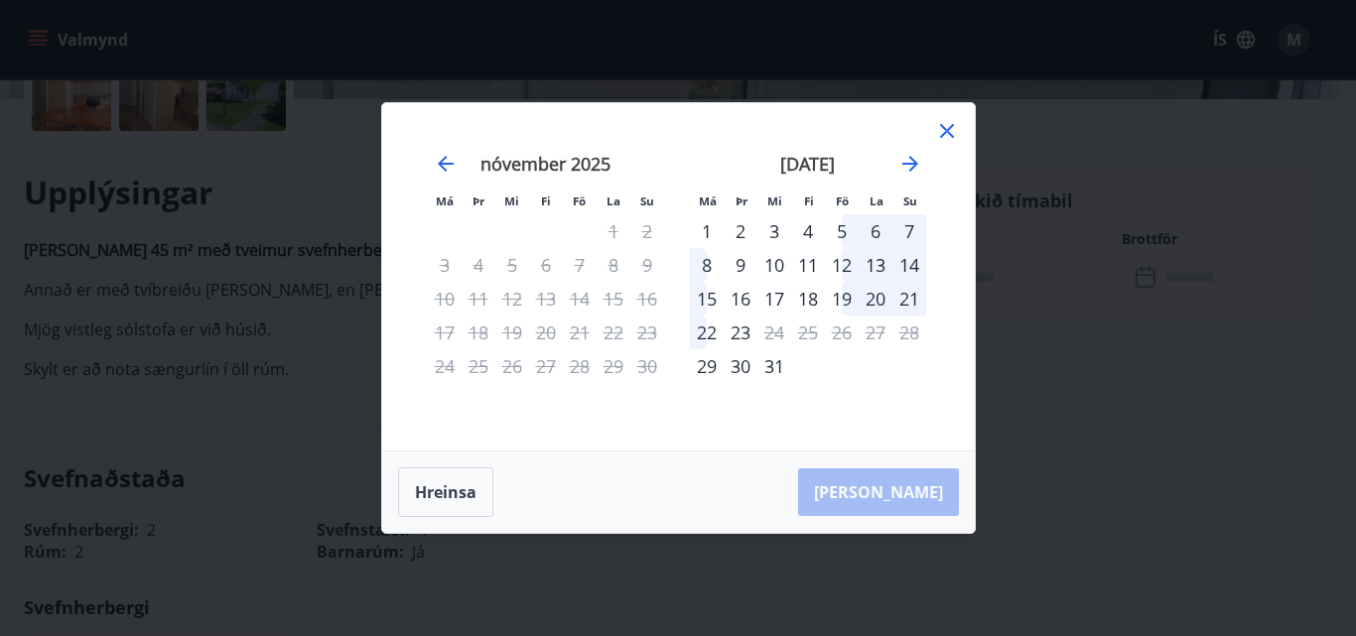
click at [945, 128] on icon at bounding box center [947, 131] width 24 height 24
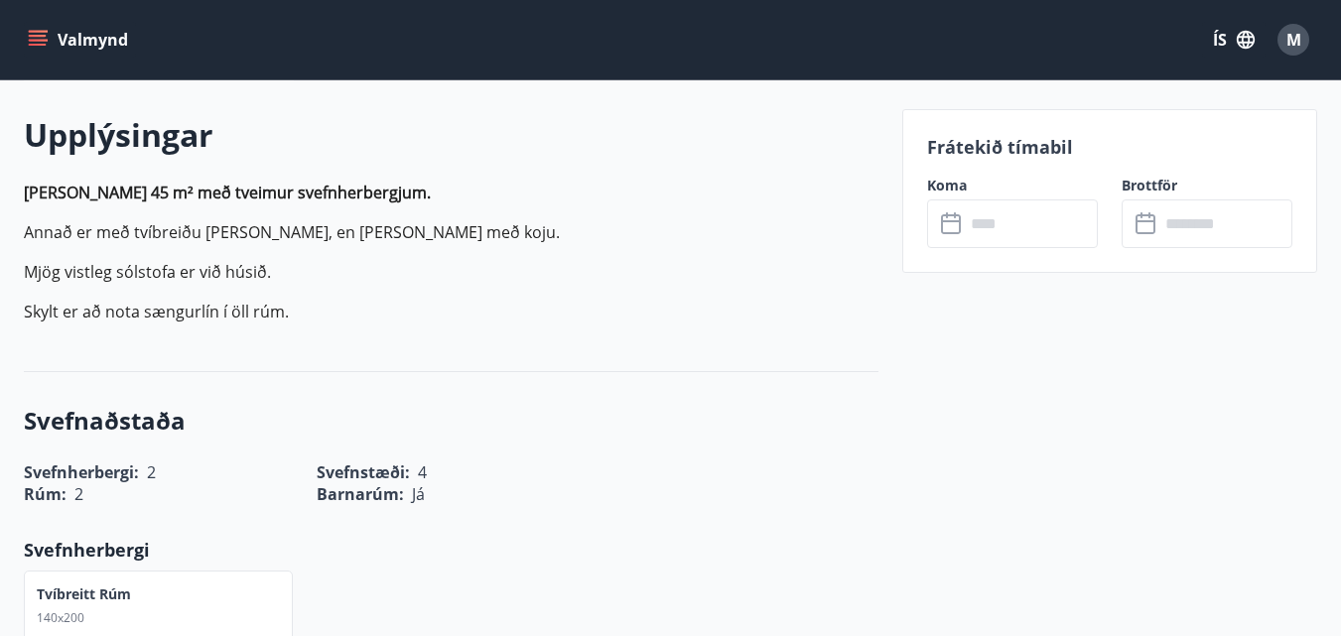
scroll to position [596, 0]
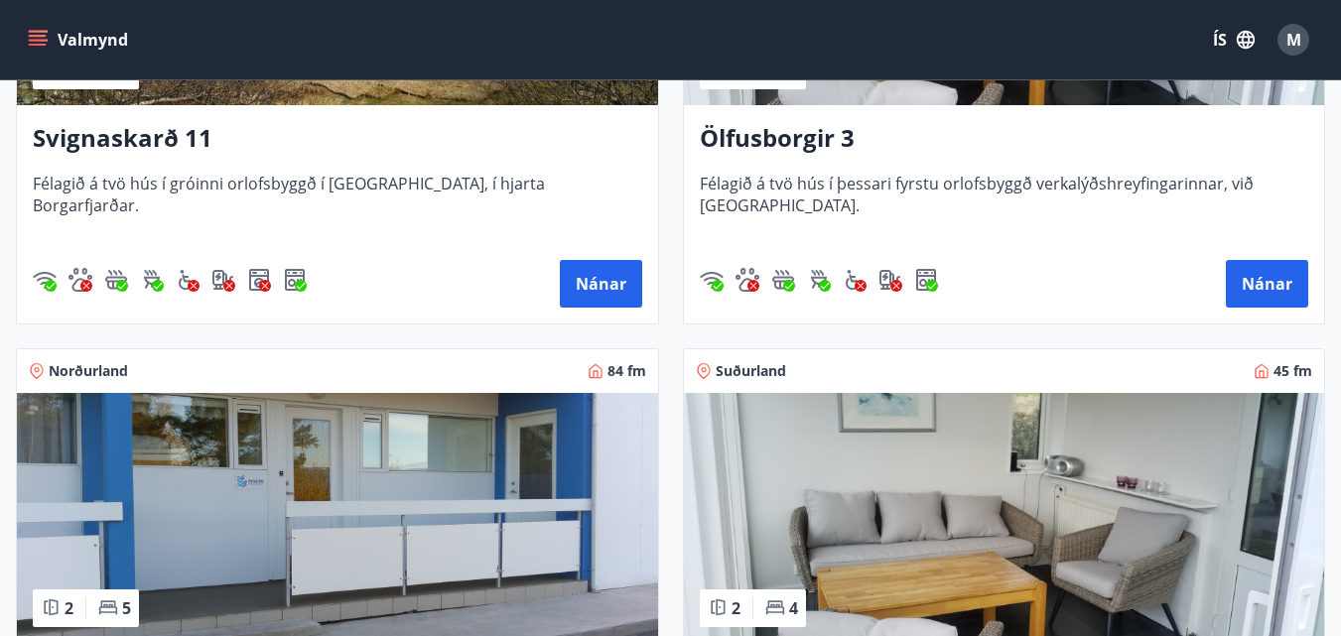
scroll to position [1886, 0]
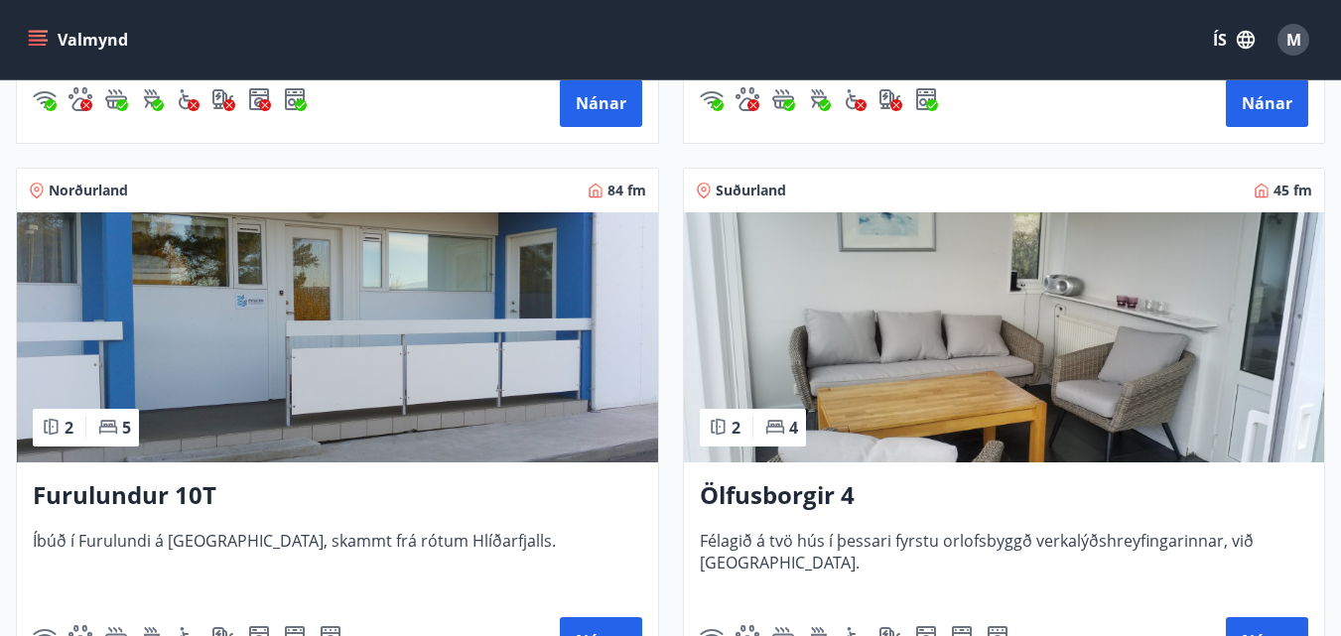
click at [1071, 388] on img at bounding box center [1004, 337] width 641 height 250
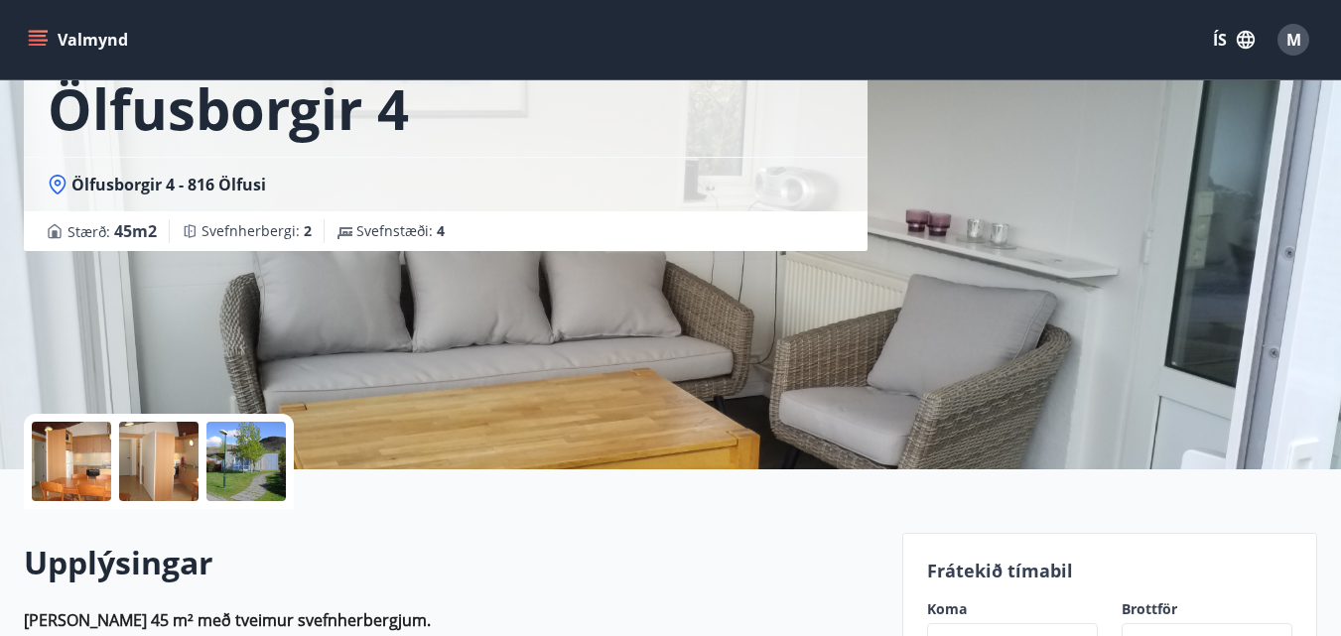
scroll to position [298, 0]
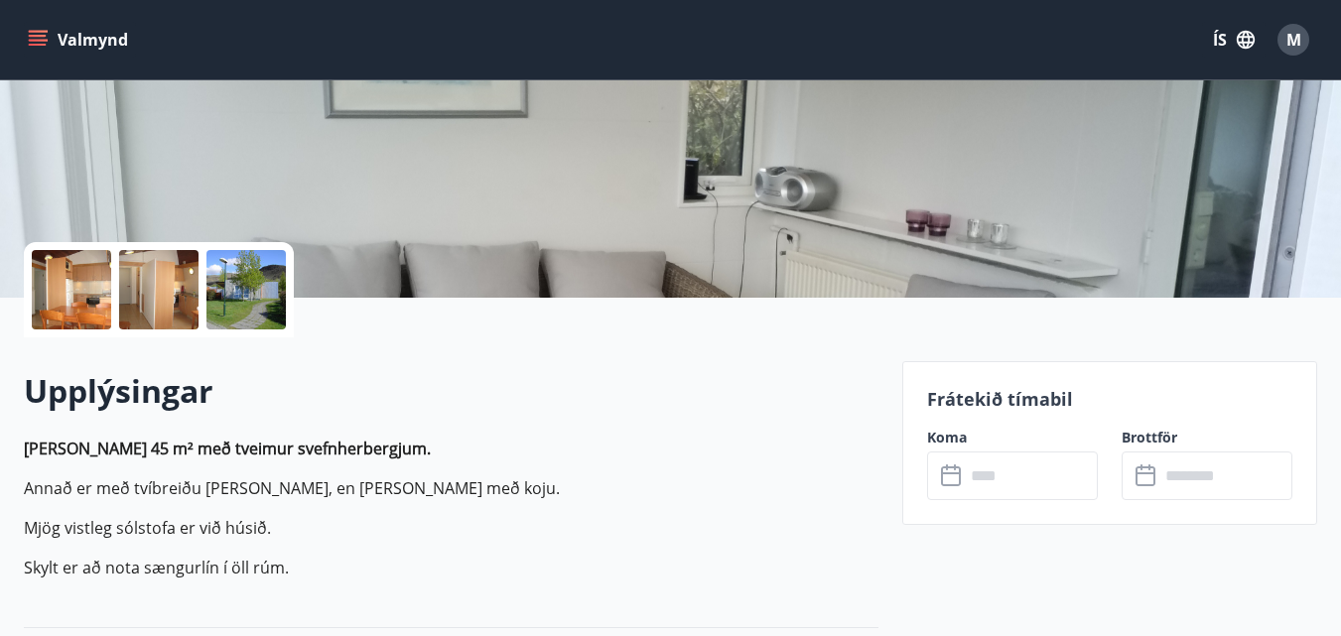
click at [955, 490] on div "​ ​" at bounding box center [1012, 476] width 171 height 49
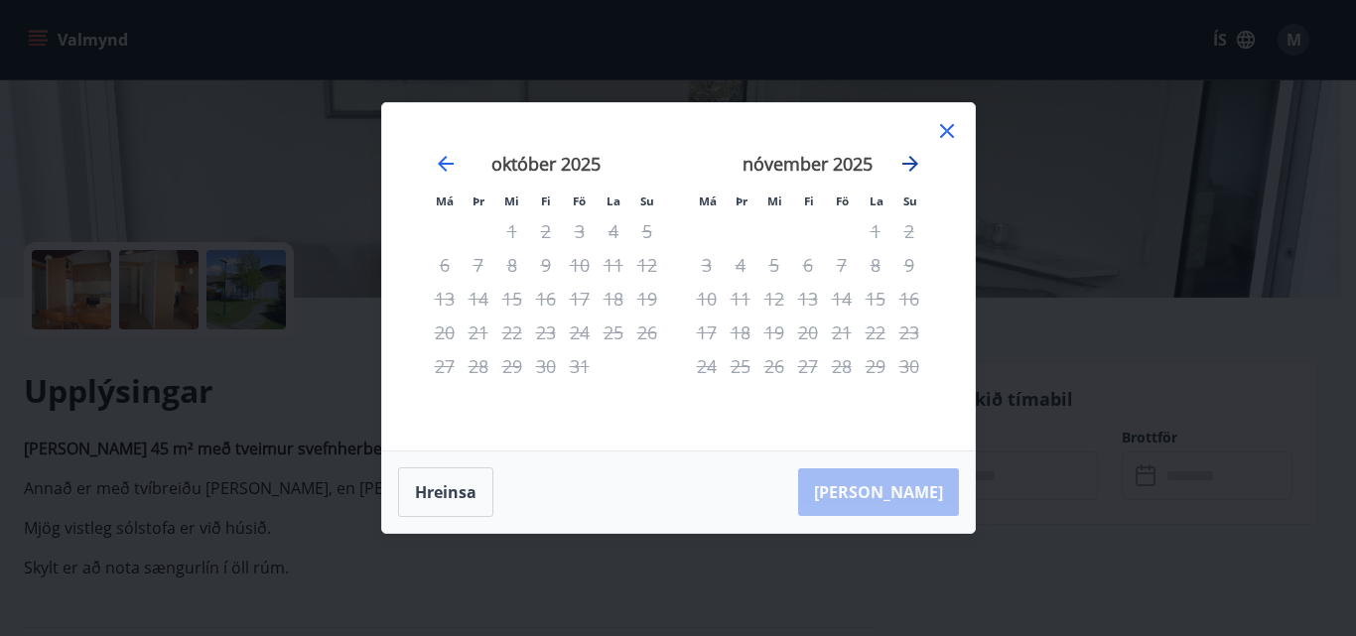
click at [913, 162] on icon "Move forward to switch to the next month." at bounding box center [910, 164] width 16 height 16
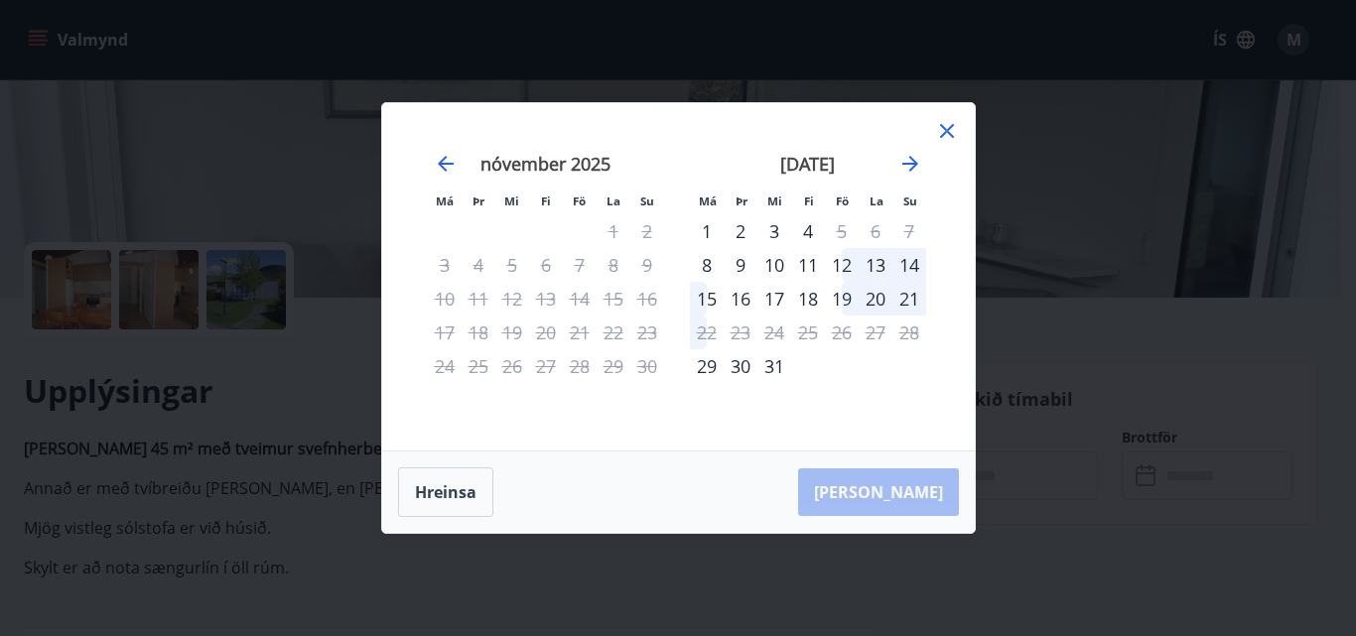
click at [942, 132] on icon at bounding box center [947, 131] width 24 height 24
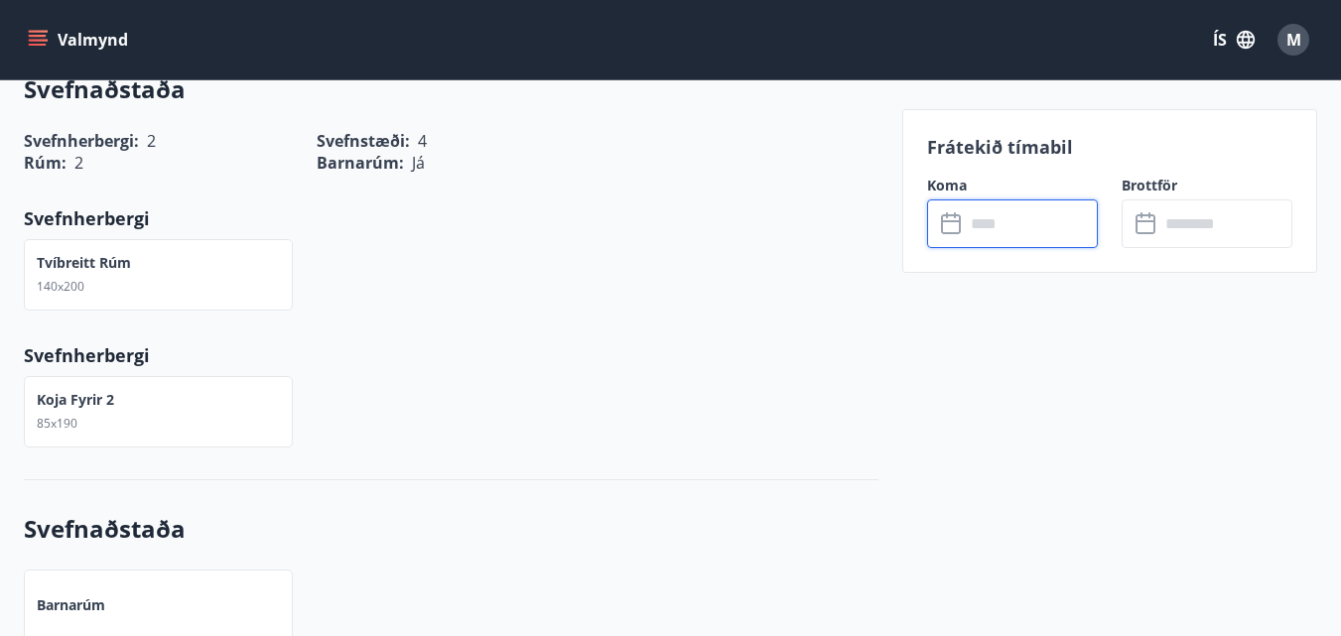
scroll to position [893, 0]
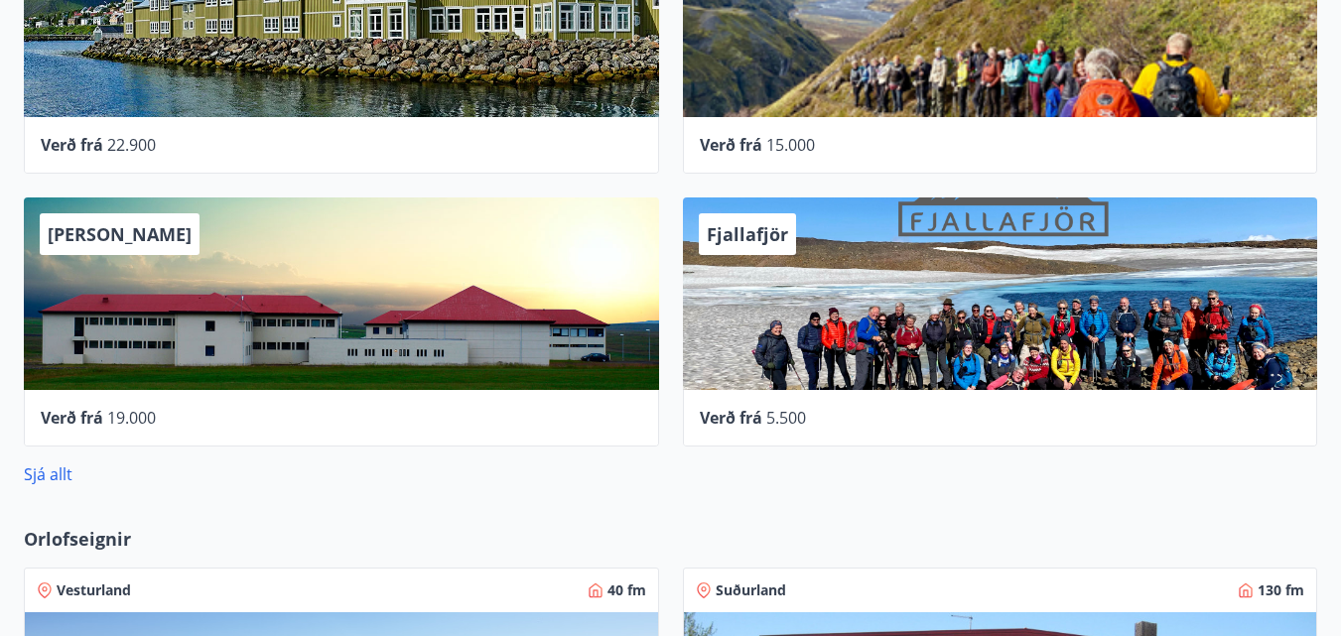
scroll to position [1044, 0]
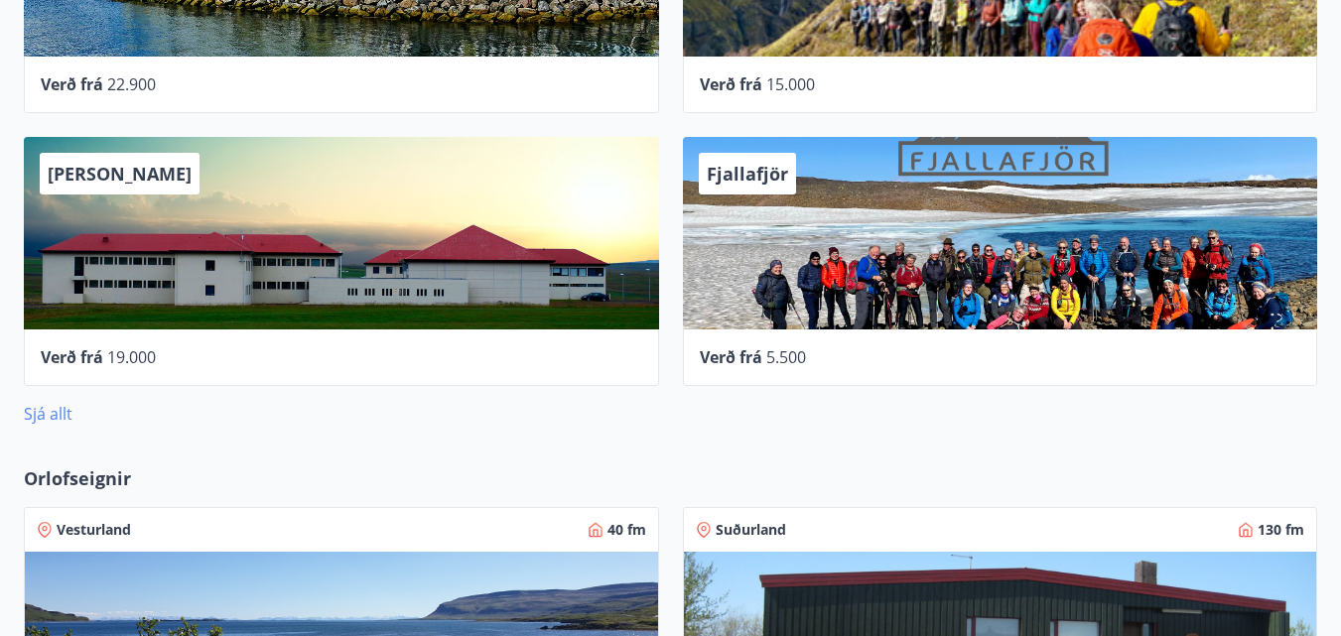
click at [47, 410] on link "Sjá allt" at bounding box center [48, 414] width 49 height 22
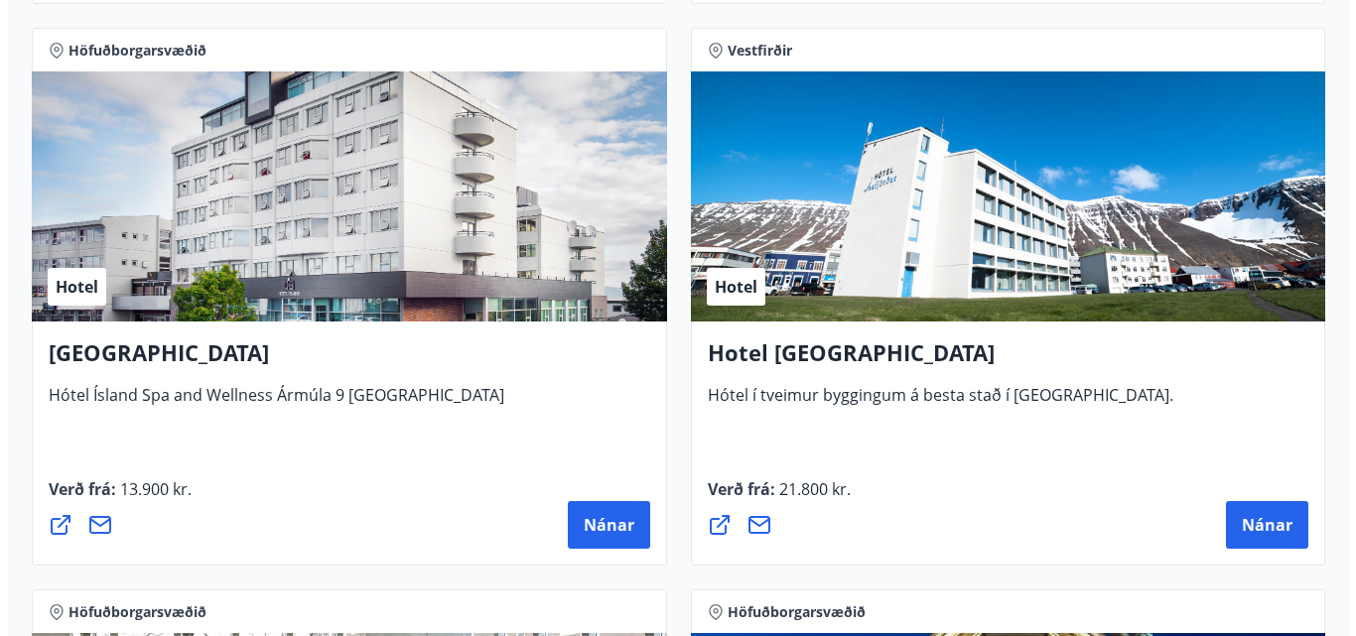
scroll to position [3661, 0]
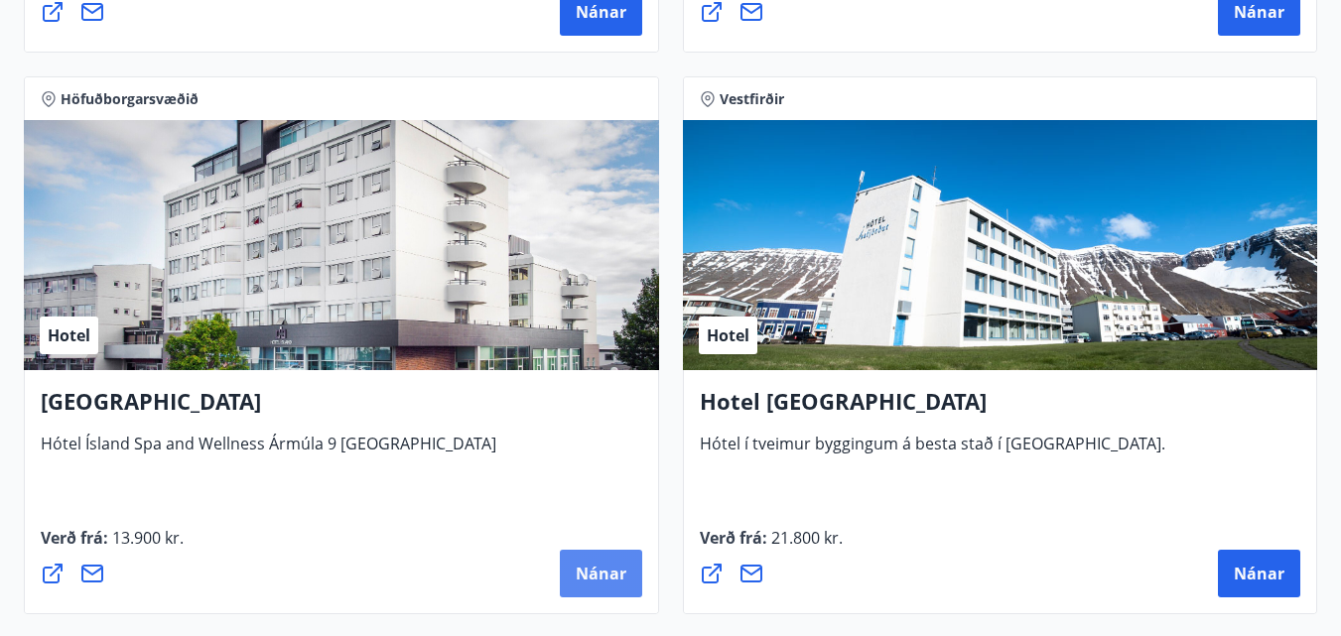
click at [591, 574] on font "Nánar" at bounding box center [601, 574] width 51 height 22
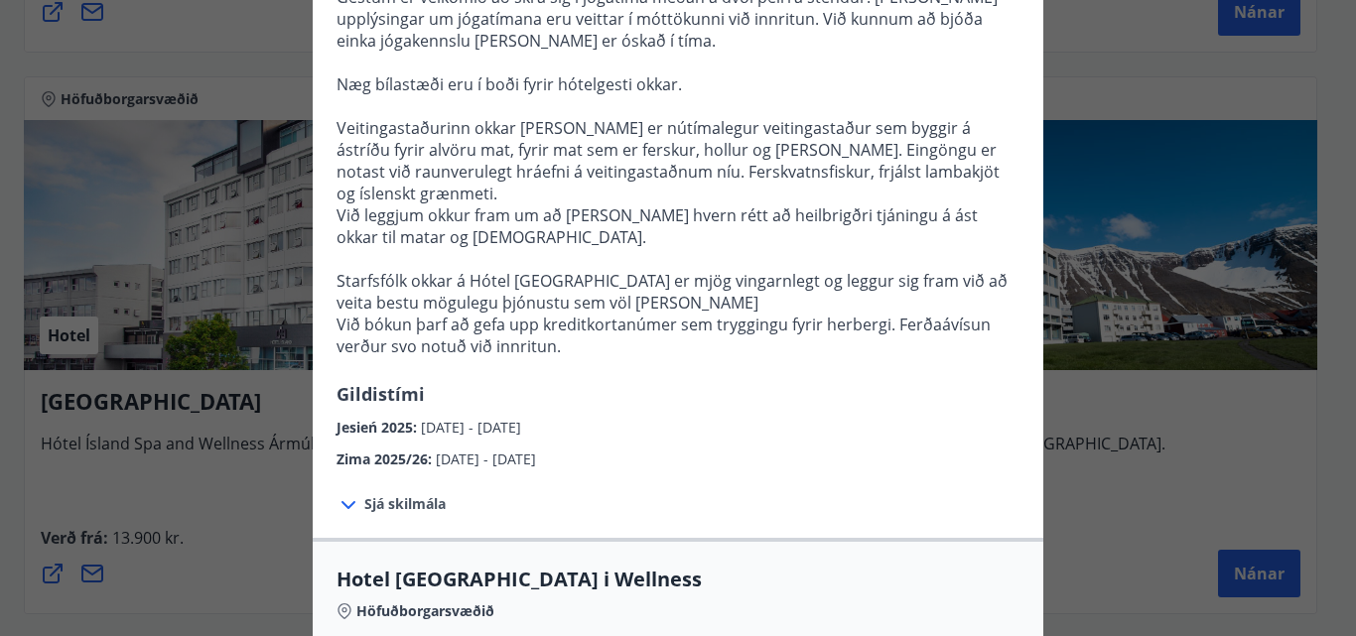
scroll to position [596, 0]
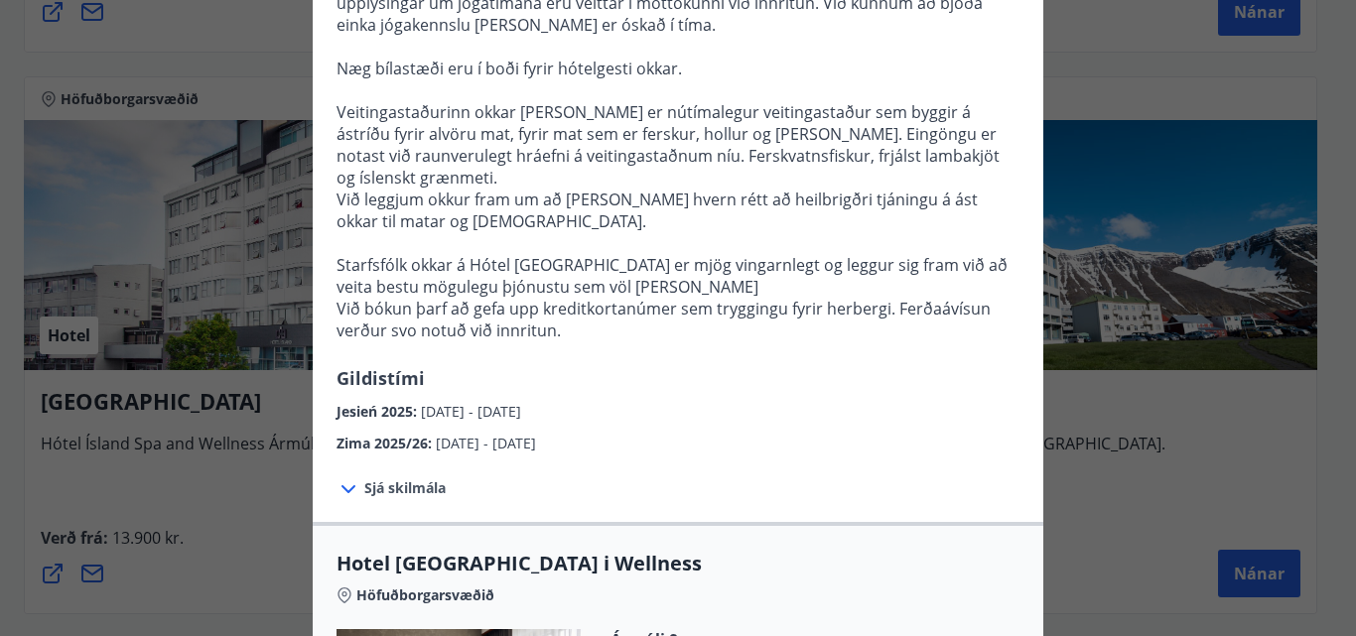
click at [407, 478] on font "Sjá skilmála" at bounding box center [404, 487] width 81 height 19
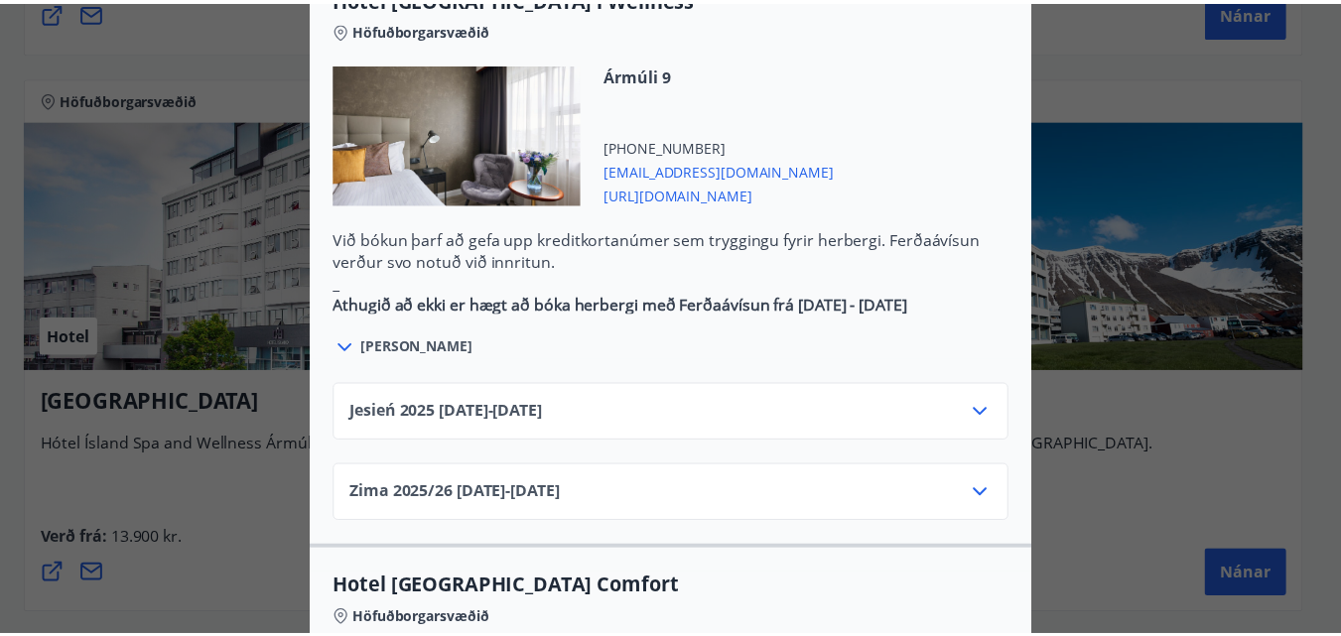
scroll to position [0, 0]
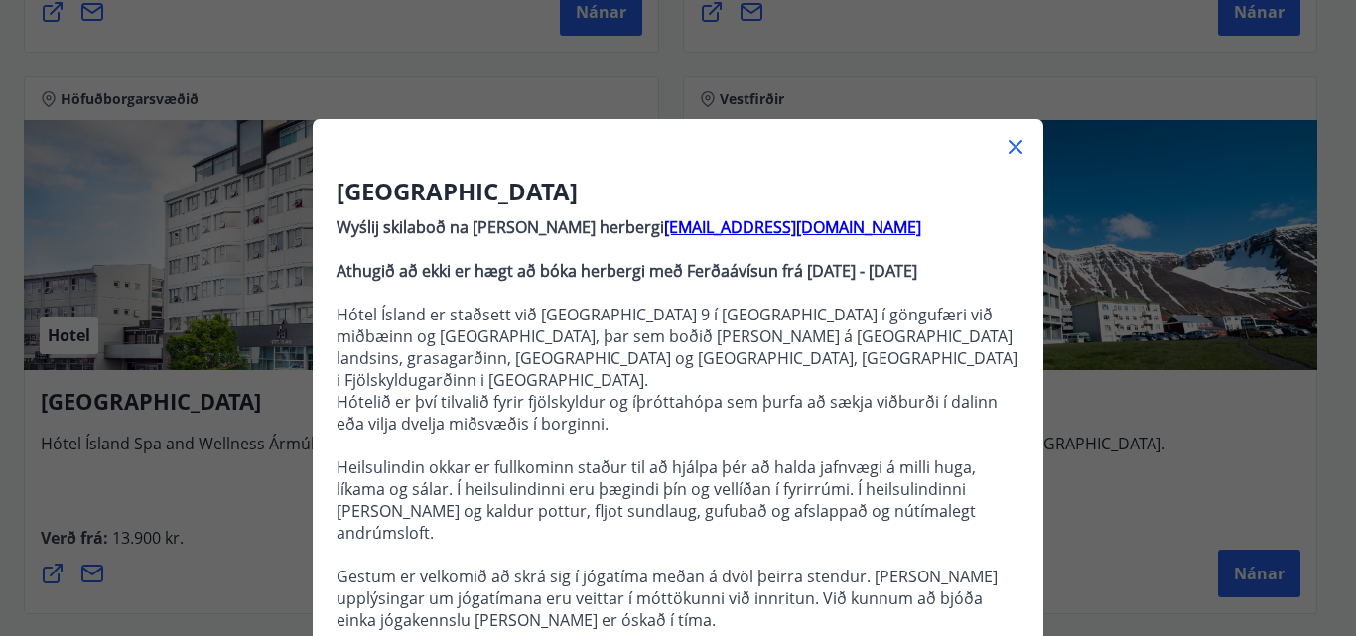
click at [1096, 82] on div "Hotel Ísland Wyślij skilaboð na adres panta herbergi recepcja@hotelisland.is At…" at bounding box center [678, 318] width 1356 height 636
click at [1012, 143] on icon at bounding box center [1015, 147] width 24 height 24
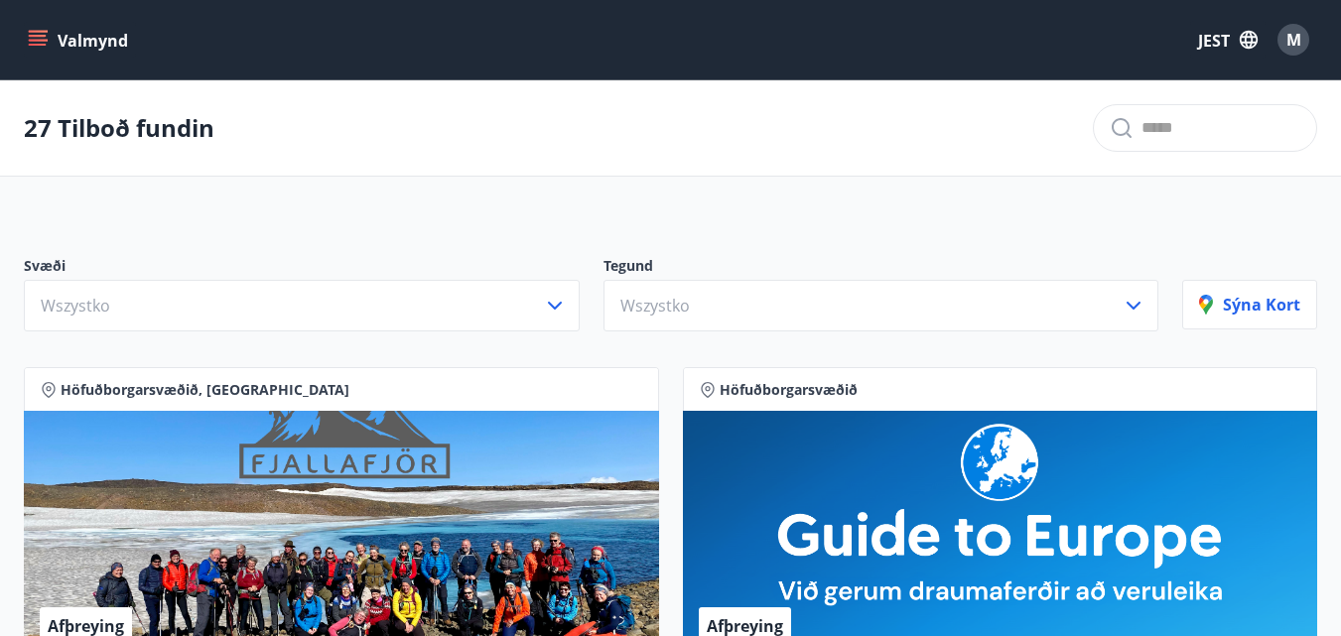
click at [67, 45] on font "Valmynd" at bounding box center [93, 41] width 70 height 22
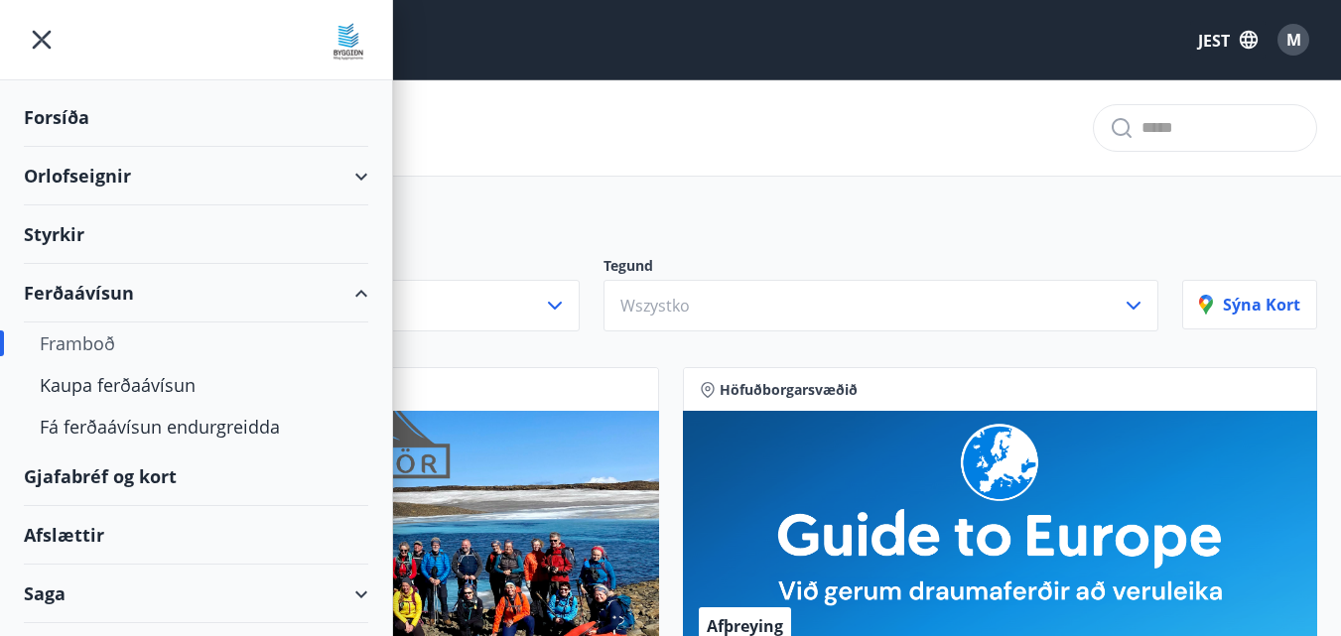
click at [349, 179] on div "Orlofseignir" at bounding box center [196, 176] width 344 height 59
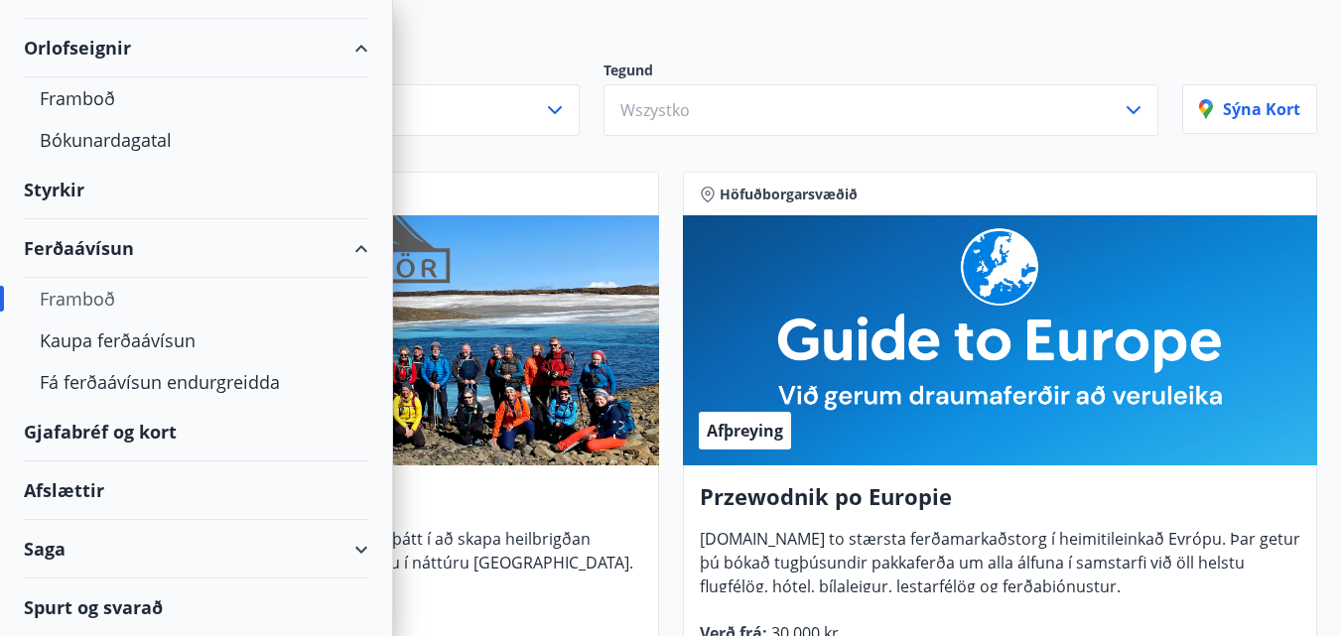
scroll to position [199, 0]
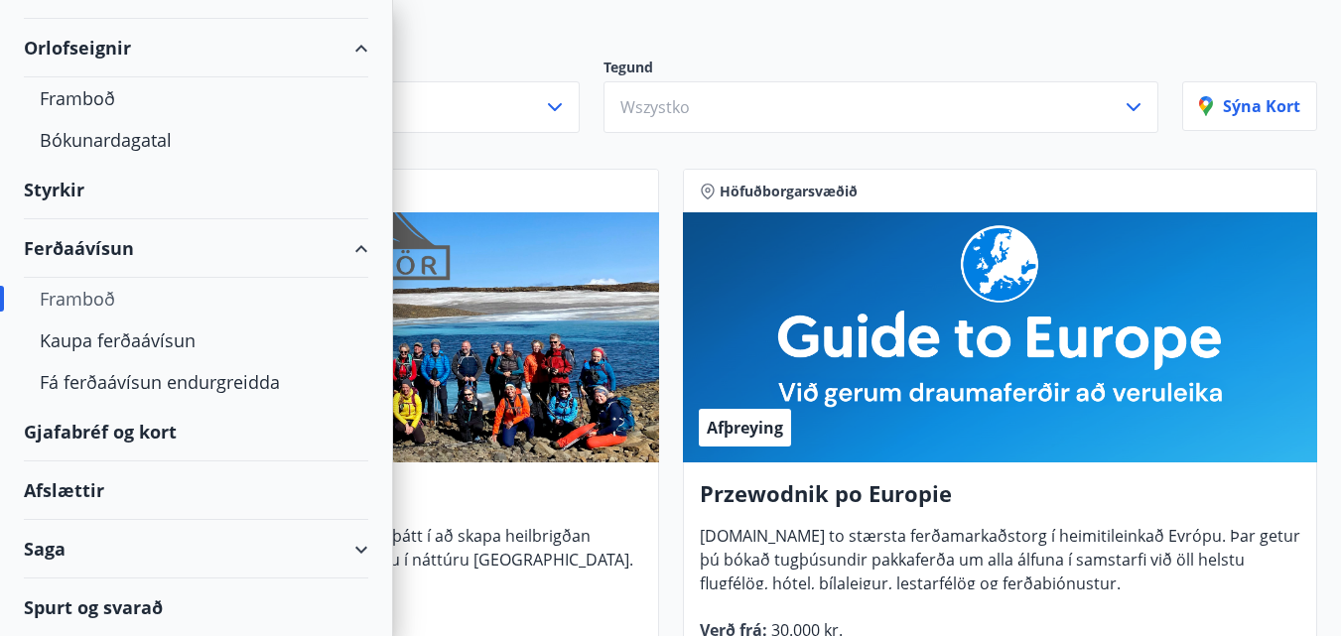
click at [101, 488] on font "Afslættir" at bounding box center [64, 490] width 80 height 24
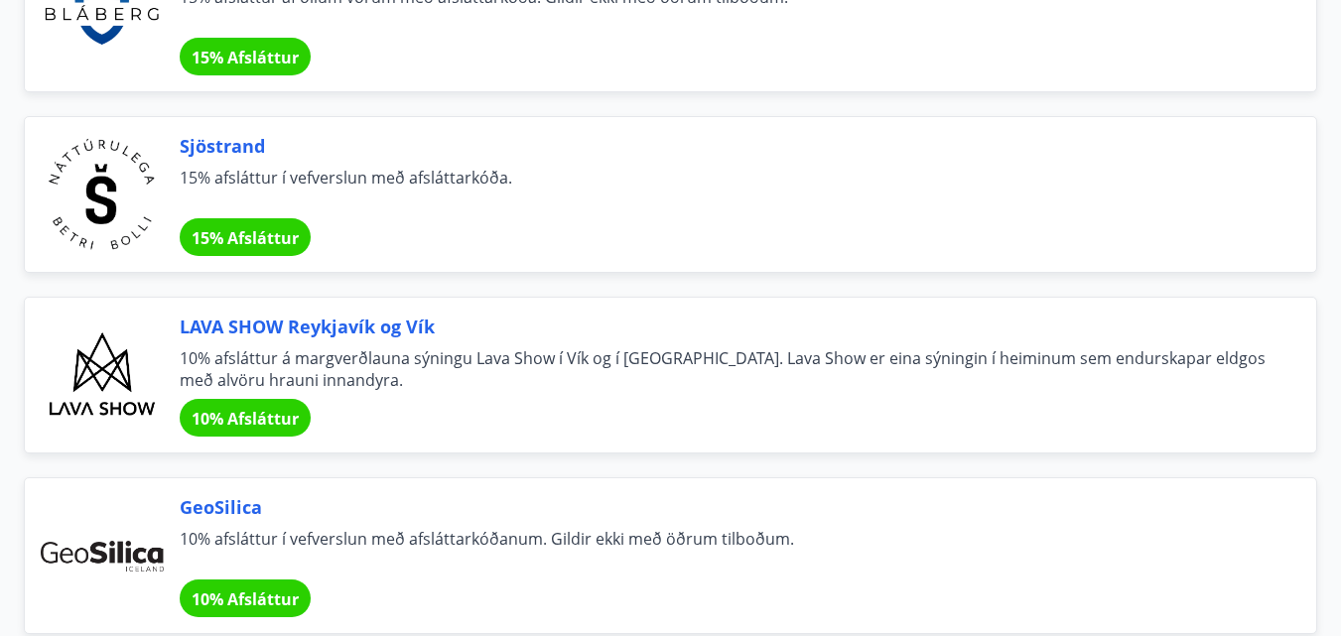
scroll to position [5260, 0]
